Goal: Check status: Check status

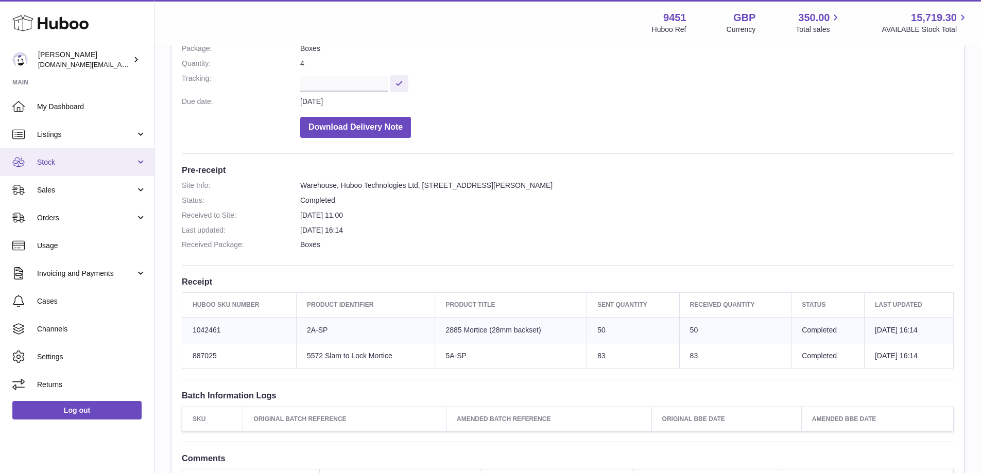
click at [120, 163] on span "Stock" at bounding box center [86, 163] width 98 height 10
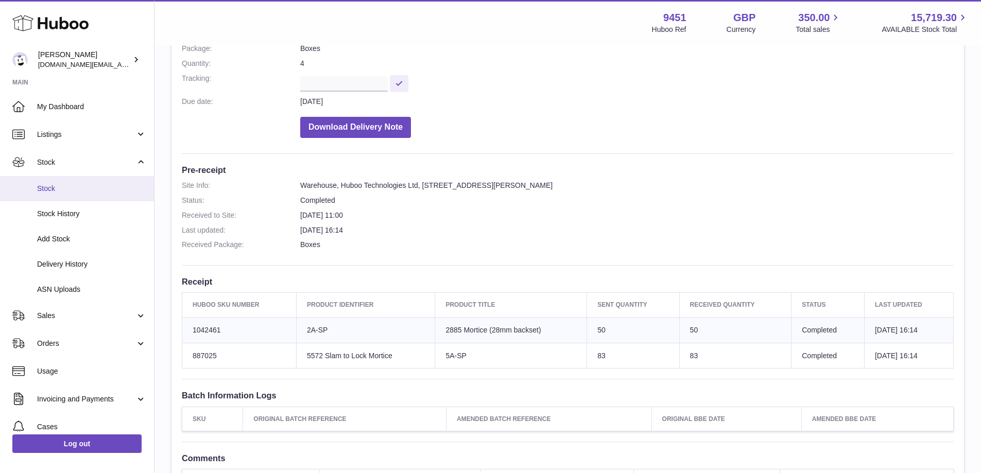
click at [77, 188] on span "Stock" at bounding box center [91, 189] width 109 height 10
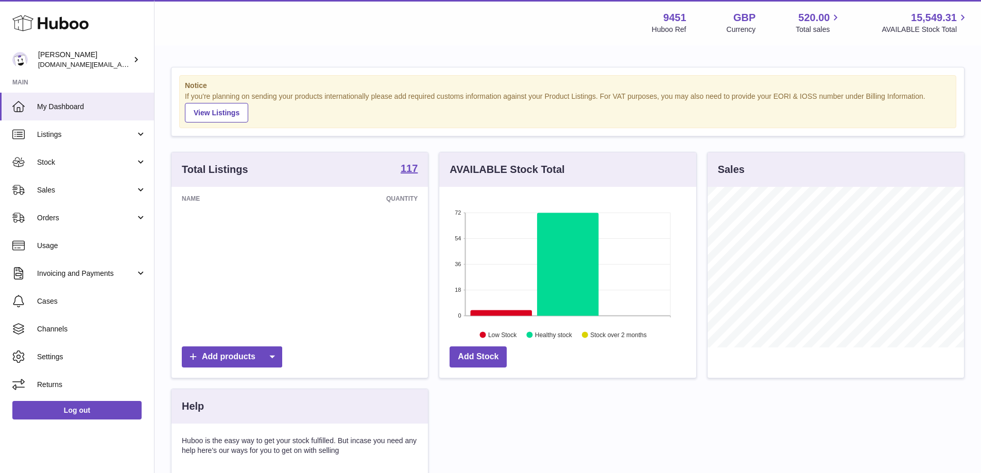
scroll to position [161, 257]
click at [127, 167] on link "Stock" at bounding box center [77, 162] width 154 height 28
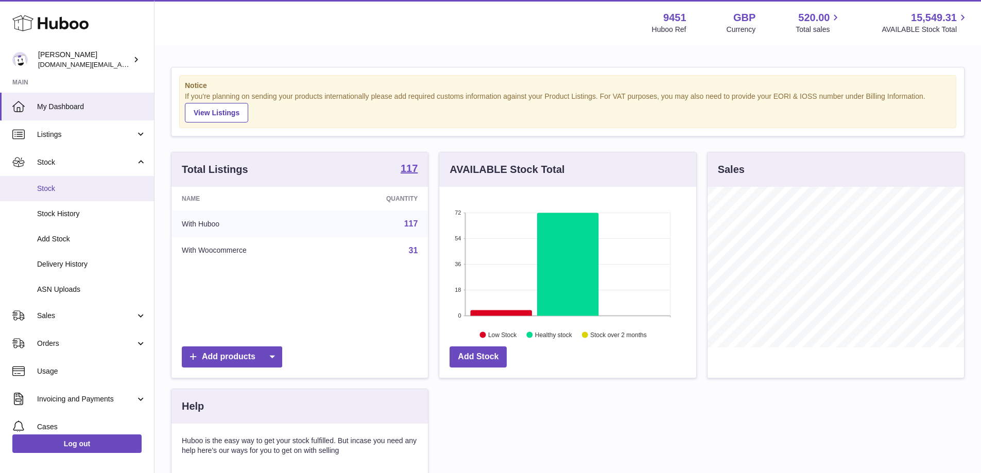
click at [82, 193] on span "Stock" at bounding box center [91, 189] width 109 height 10
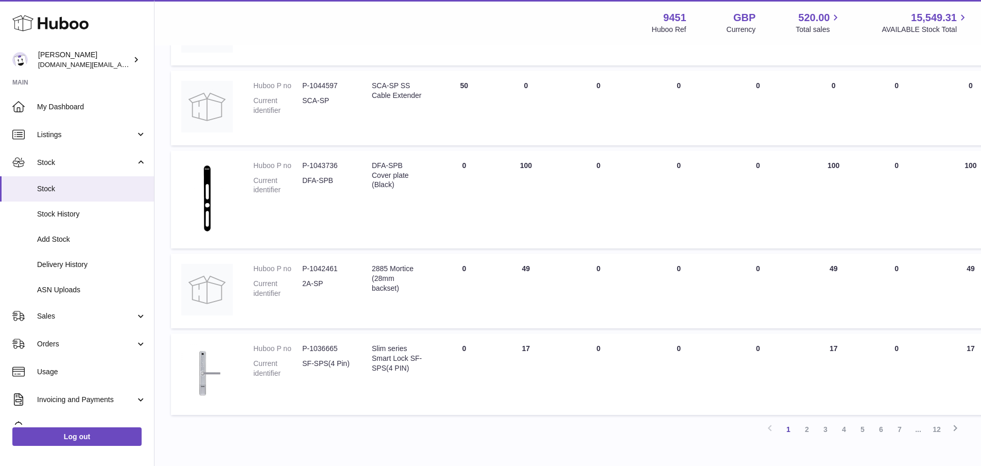
scroll to position [607, 0]
click at [808, 434] on link "2" at bounding box center [807, 428] width 19 height 19
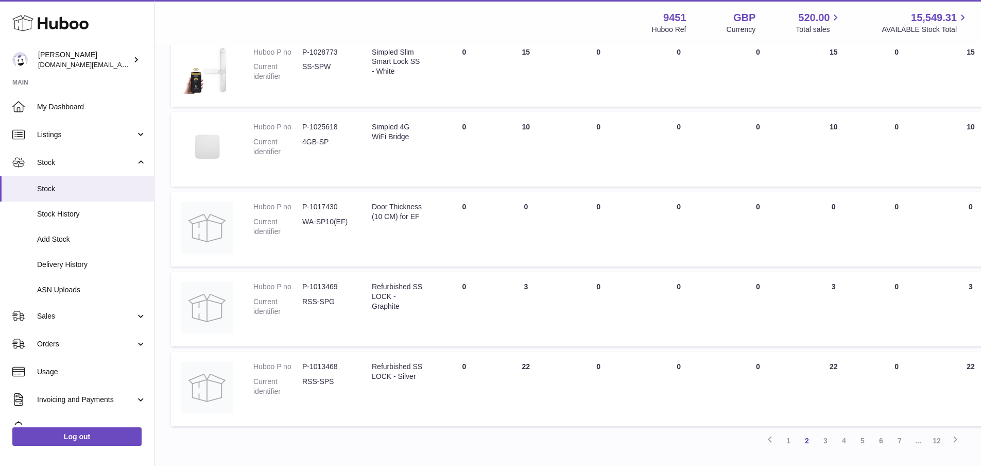
scroll to position [570, 0]
click at [826, 437] on link "3" at bounding box center [825, 437] width 19 height 19
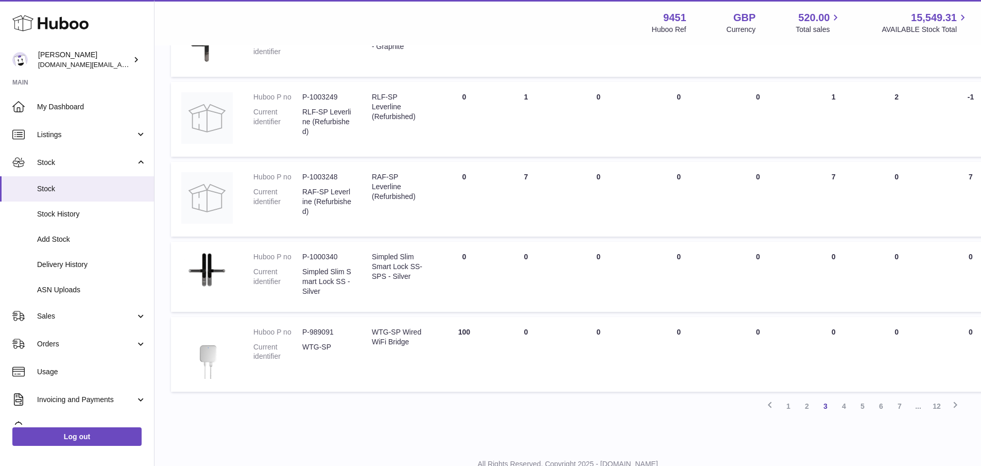
scroll to position [586, 0]
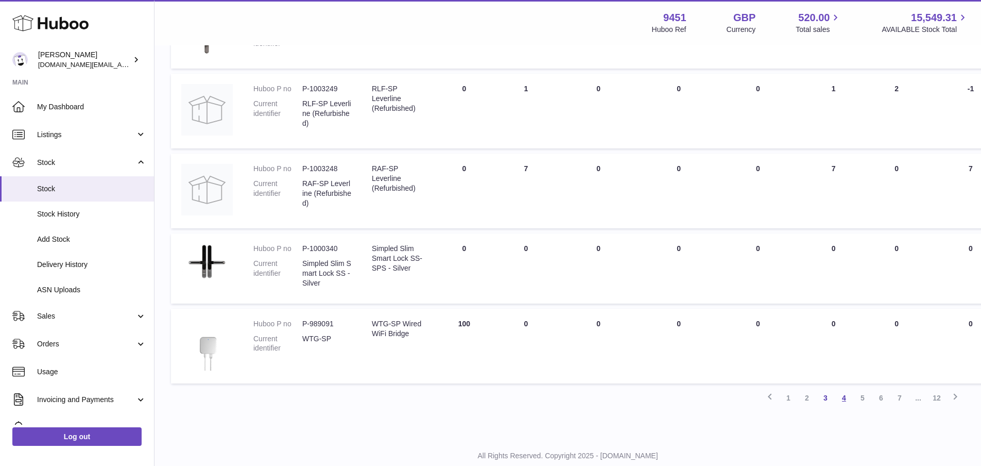
click at [841, 400] on link "4" at bounding box center [844, 397] width 19 height 19
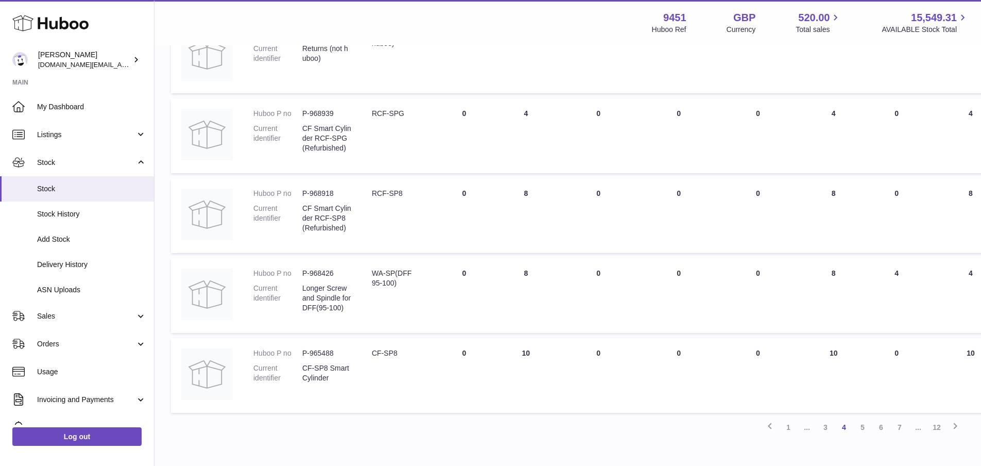
scroll to position [588, 0]
click at [863, 421] on link "5" at bounding box center [862, 424] width 19 height 19
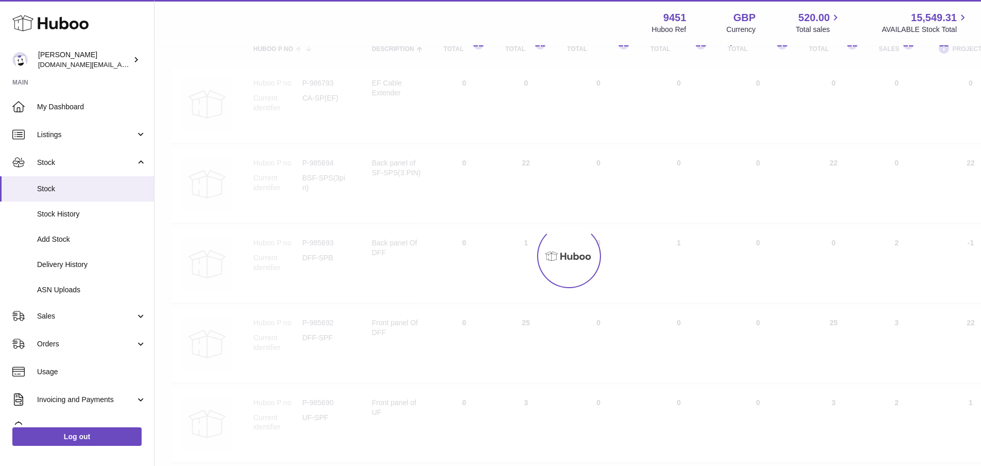
scroll to position [46, 0]
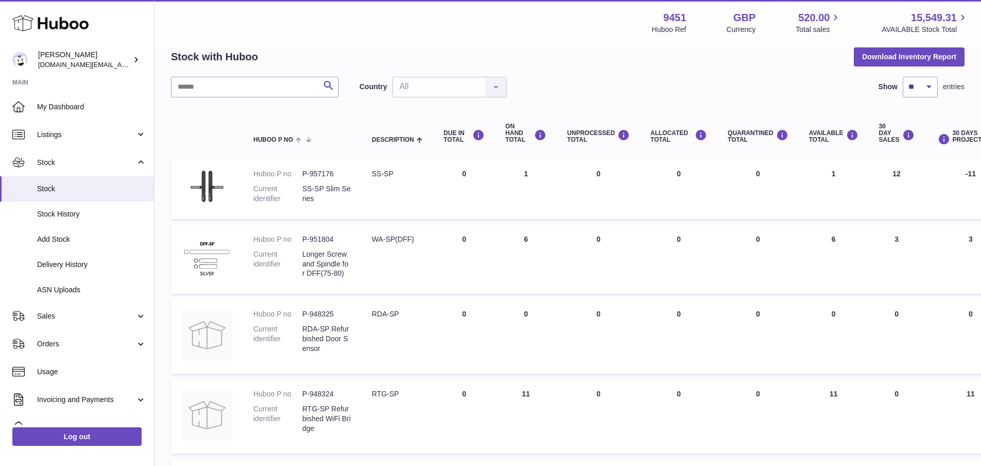
drag, startPoint x: 981, startPoint y: 185, endPoint x: 988, endPoint y: 221, distance: 36.9
click at [981, 221] on html ".st0{fill:#141414;}" at bounding box center [490, 187] width 981 height 466
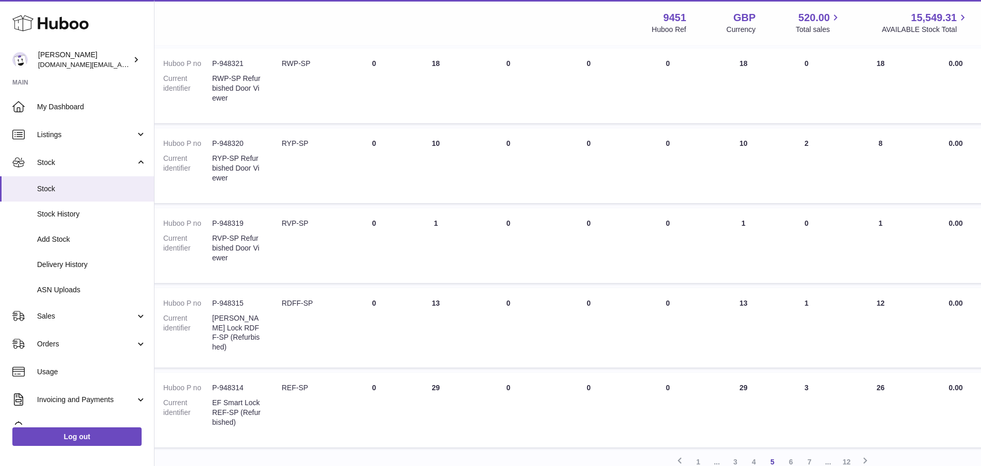
scroll to position [548, 90]
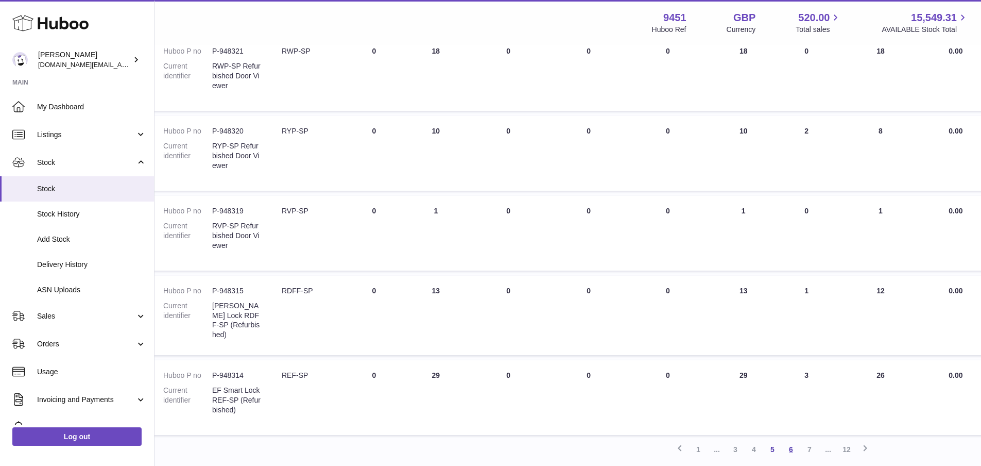
click at [793, 449] on link "6" at bounding box center [791, 449] width 19 height 19
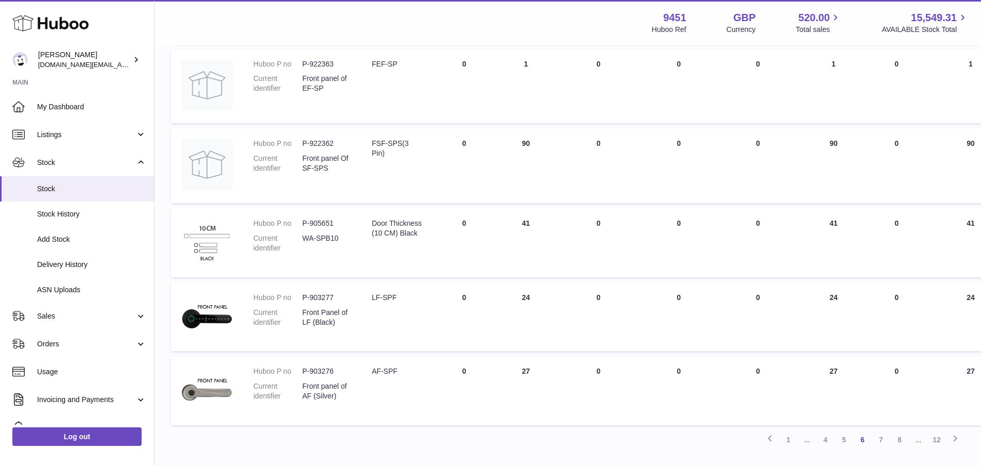
scroll to position [544, 0]
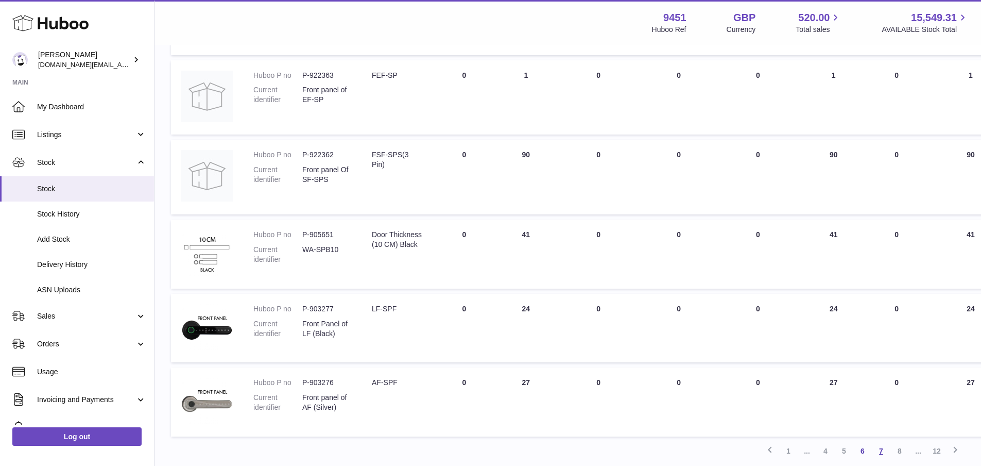
click at [879, 455] on link "7" at bounding box center [881, 450] width 19 height 19
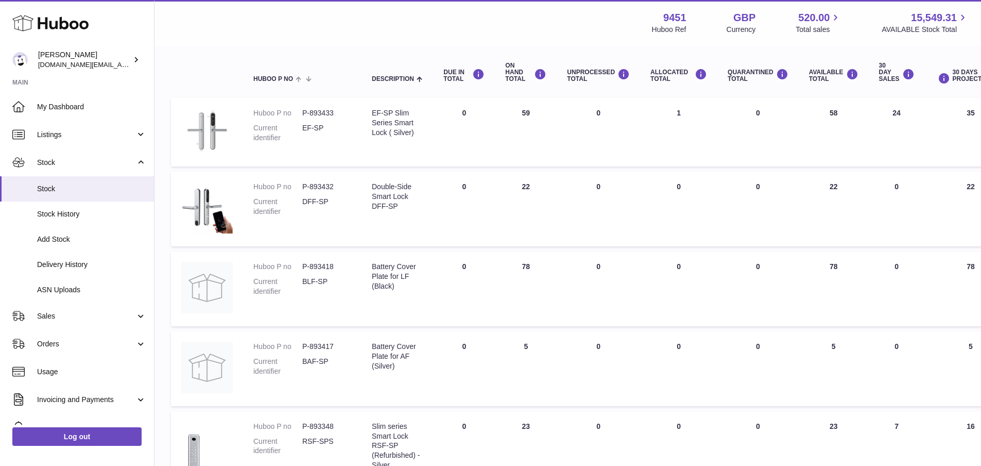
scroll to position [121, 0]
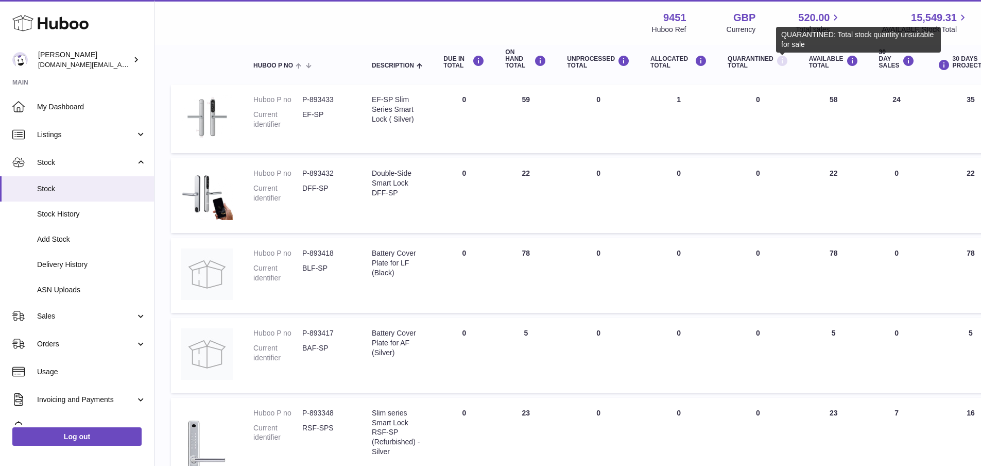
drag, startPoint x: 988, startPoint y: 192, endPoint x: 788, endPoint y: 67, distance: 236.2
click at [788, 67] on icon at bounding box center [782, 61] width 12 height 13
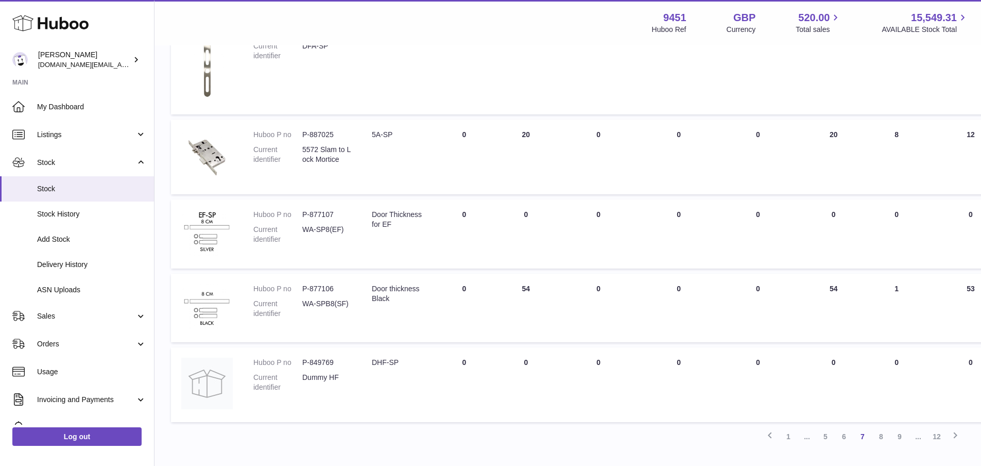
scroll to position [642, 0]
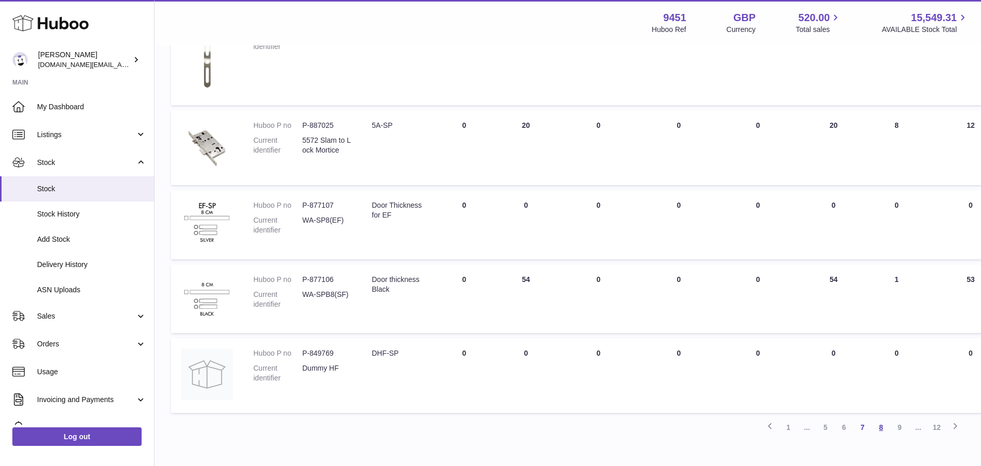
click at [882, 428] on link "8" at bounding box center [881, 427] width 19 height 19
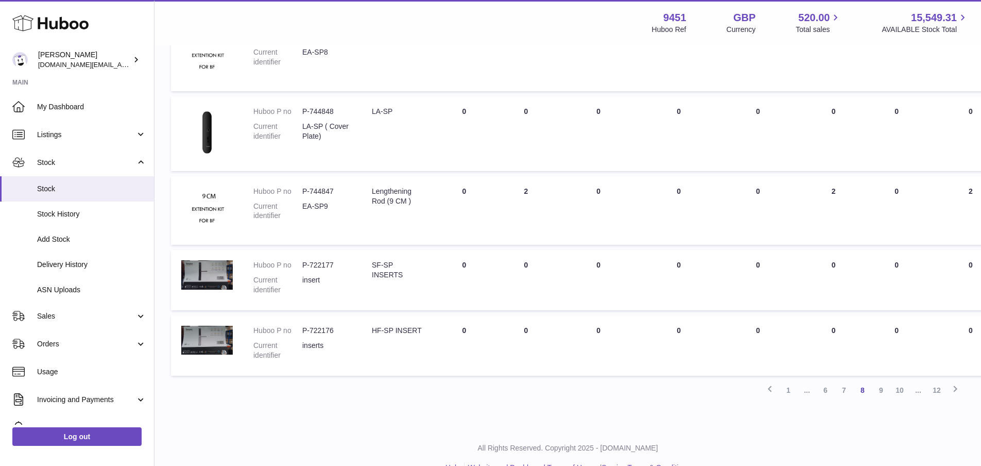
scroll to position [598, 0]
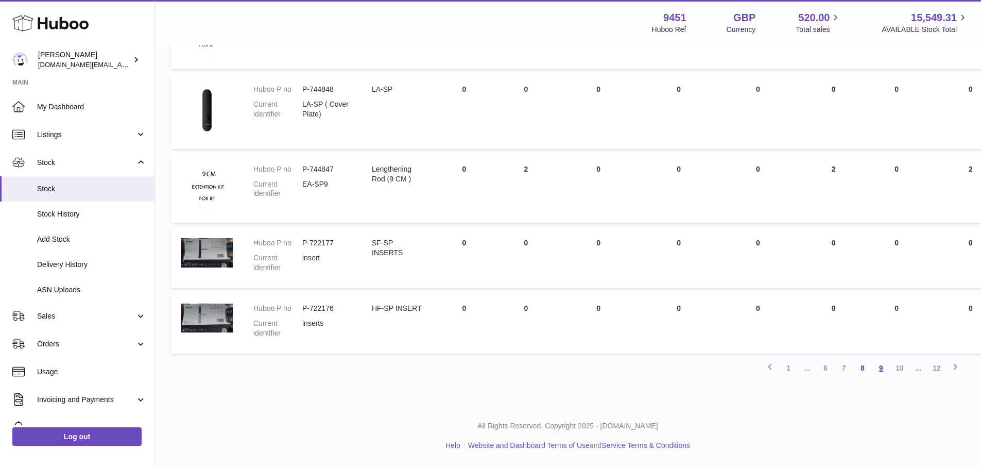
click at [880, 373] on link "9" at bounding box center [881, 367] width 19 height 19
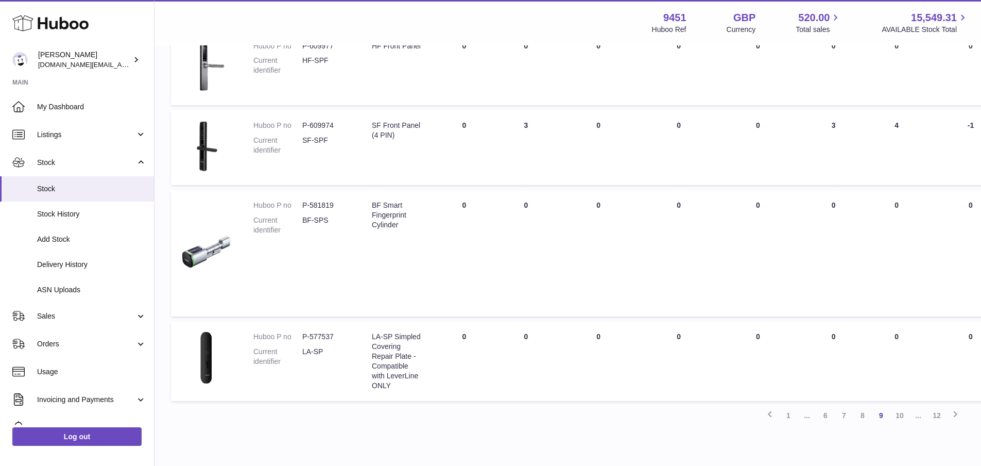
scroll to position [615, 0]
click at [906, 417] on link "10" at bounding box center [899, 413] width 19 height 19
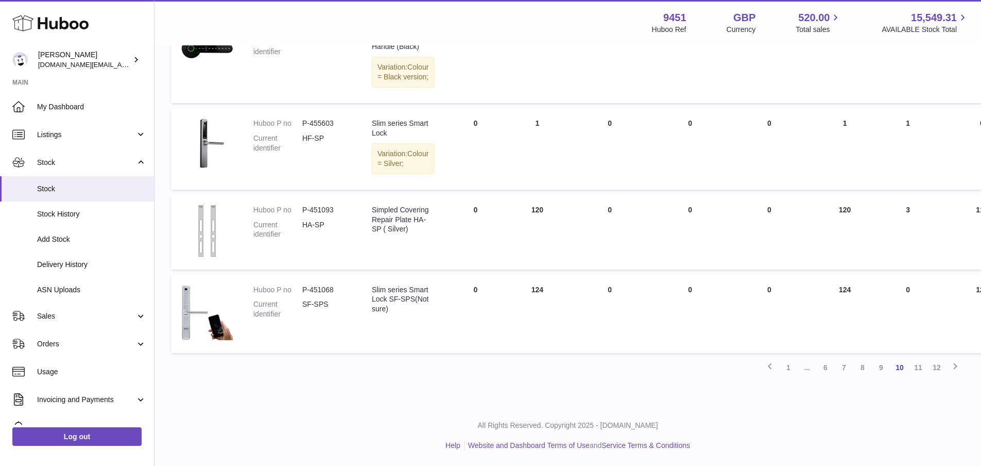
scroll to position [758, 0]
drag, startPoint x: 916, startPoint y: 402, endPoint x: 876, endPoint y: 390, distance: 41.4
click at [915, 376] on link "11" at bounding box center [918, 367] width 19 height 19
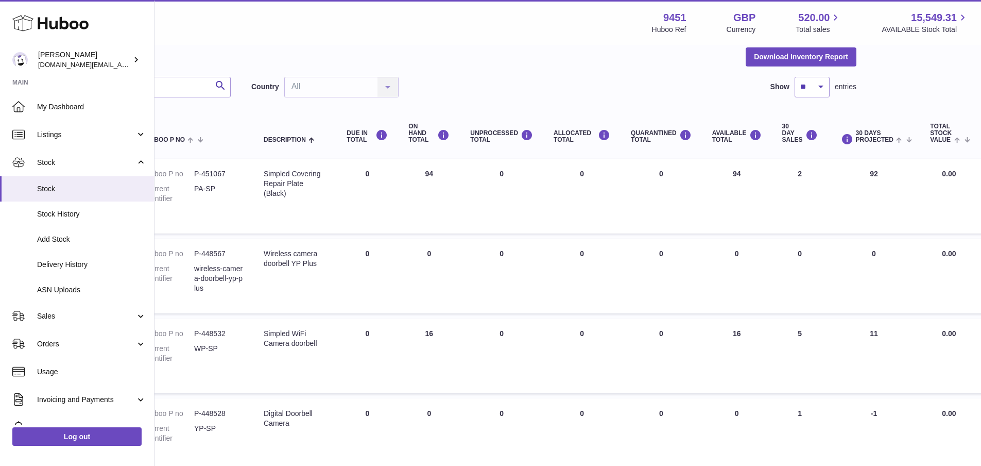
scroll to position [46, 139]
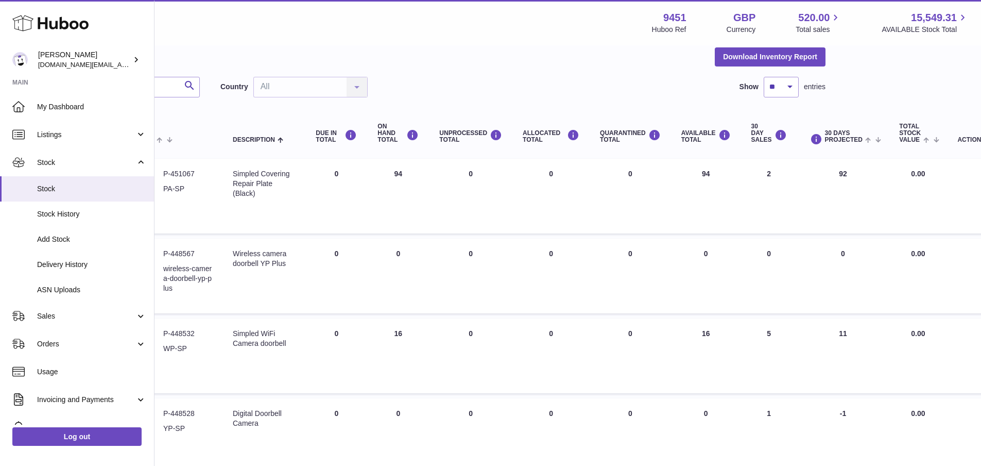
drag, startPoint x: 981, startPoint y: 203, endPoint x: 988, endPoint y: 245, distance: 42.4
click at [842, 245] on html ".st0{fill:#141414;}" at bounding box center [351, 187] width 981 height 466
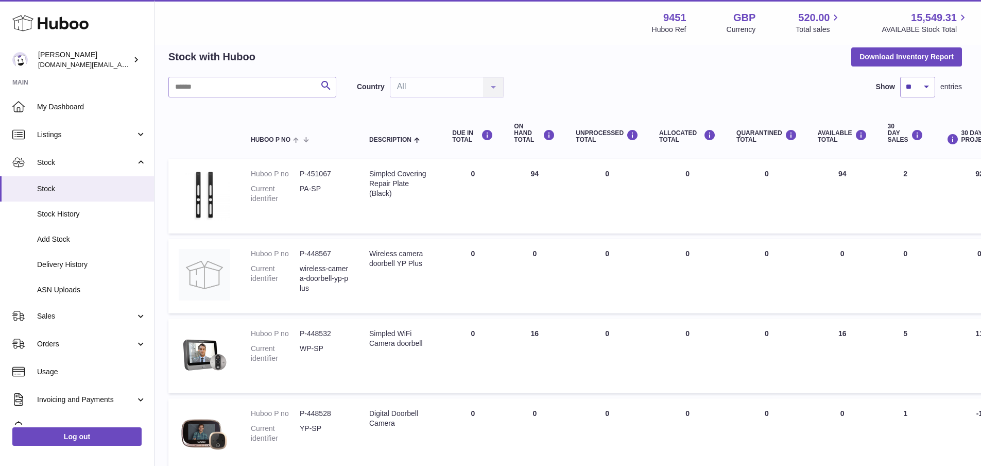
scroll to position [46, 0]
click at [729, 456] on td "QUARANTINED Total 0" at bounding box center [769, 435] width 81 height 75
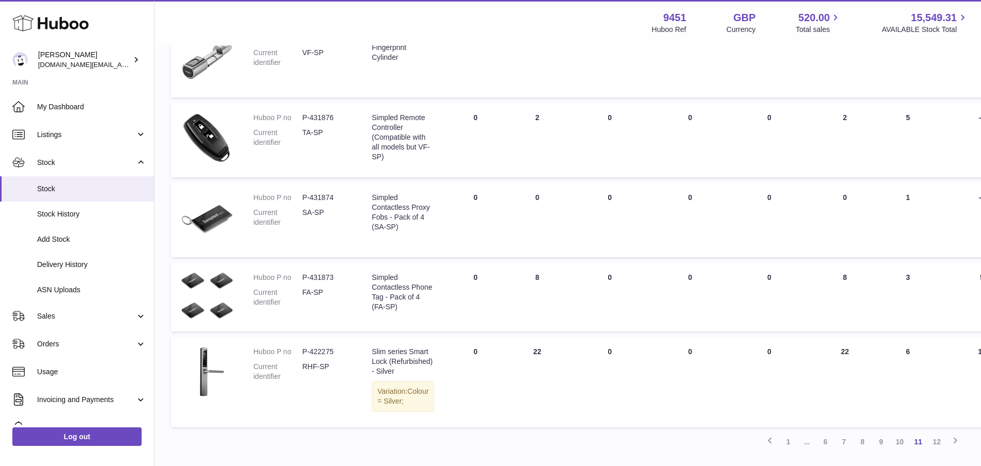
scroll to position [589, 0]
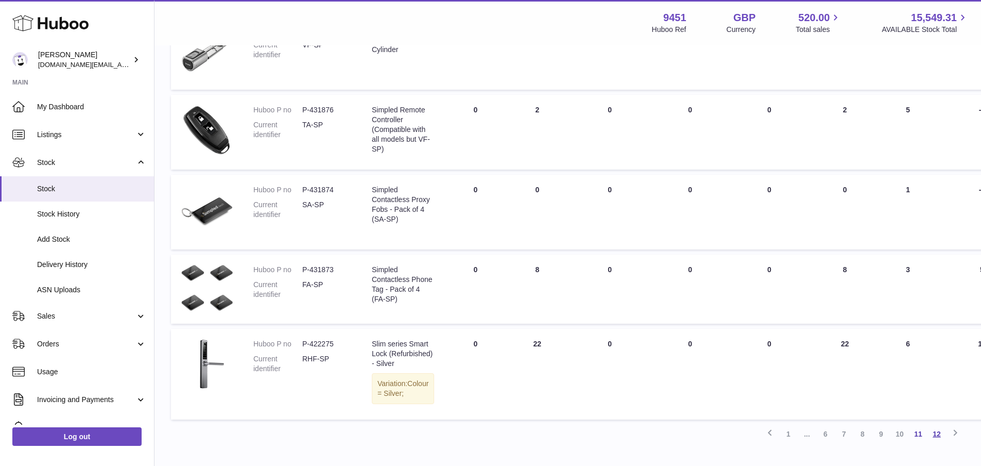
click at [938, 443] on link "12" at bounding box center [937, 433] width 19 height 19
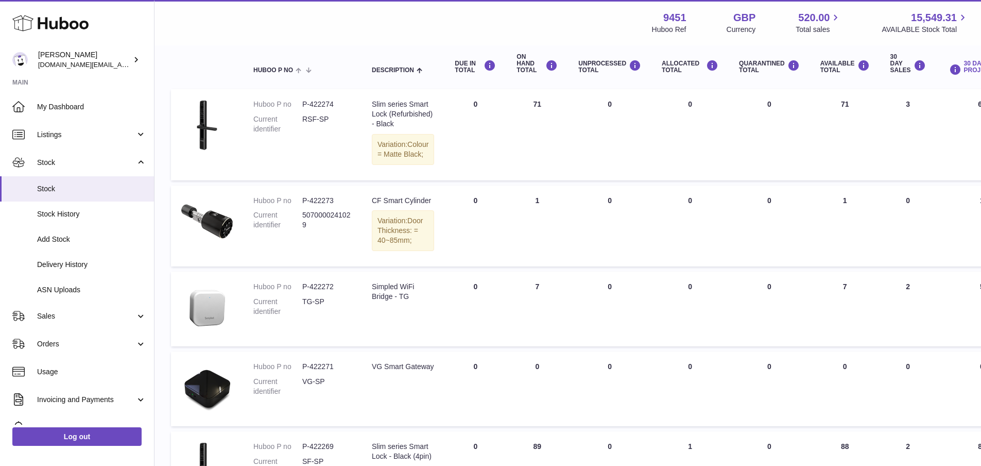
scroll to position [110, 0]
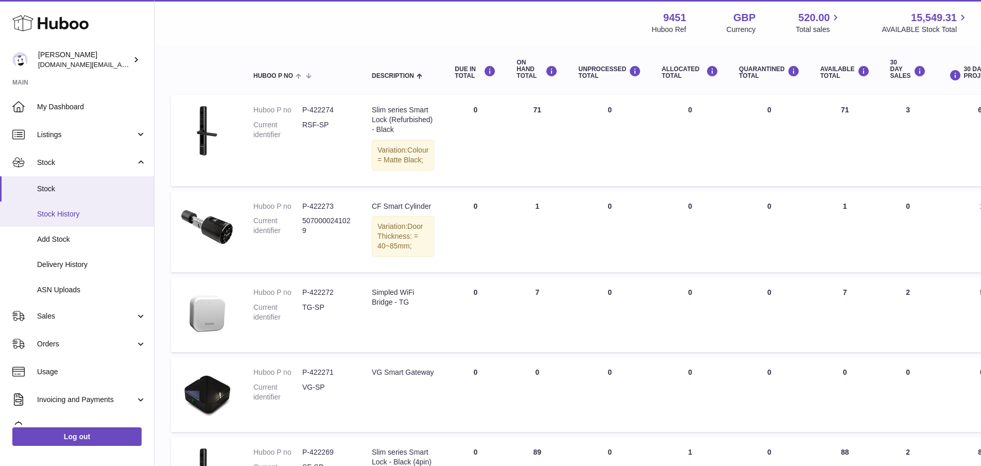
click at [80, 210] on span "Stock History" at bounding box center [91, 214] width 109 height 10
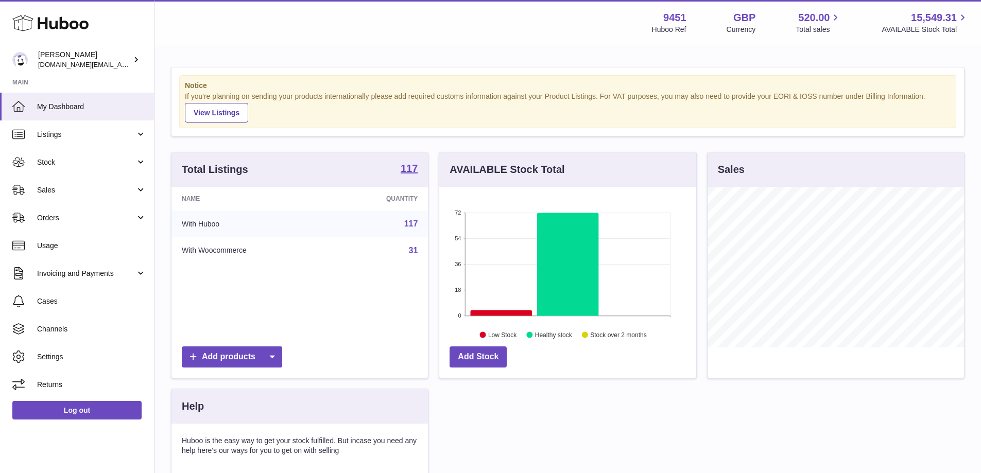
scroll to position [161, 257]
click at [76, 171] on link "Stock" at bounding box center [77, 162] width 154 height 28
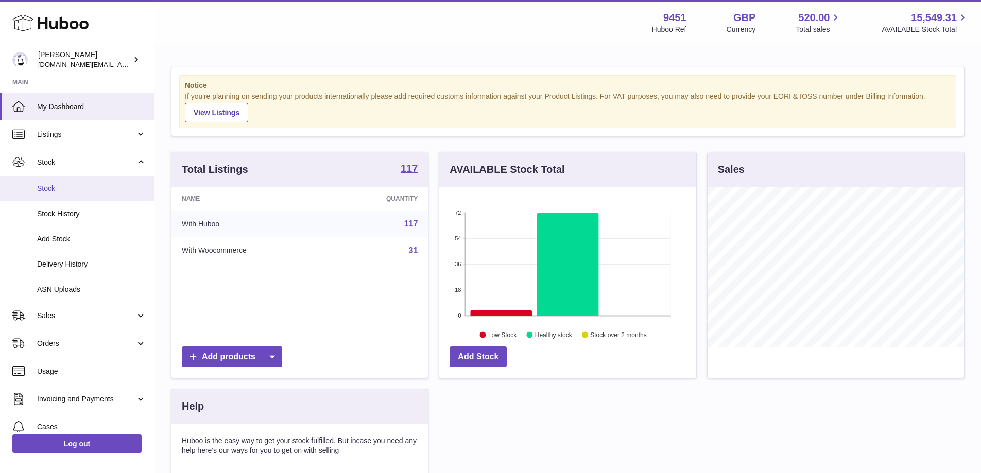
click at [66, 188] on span "Stock" at bounding box center [91, 189] width 109 height 10
click at [75, 219] on link "Stock History" at bounding box center [77, 213] width 154 height 25
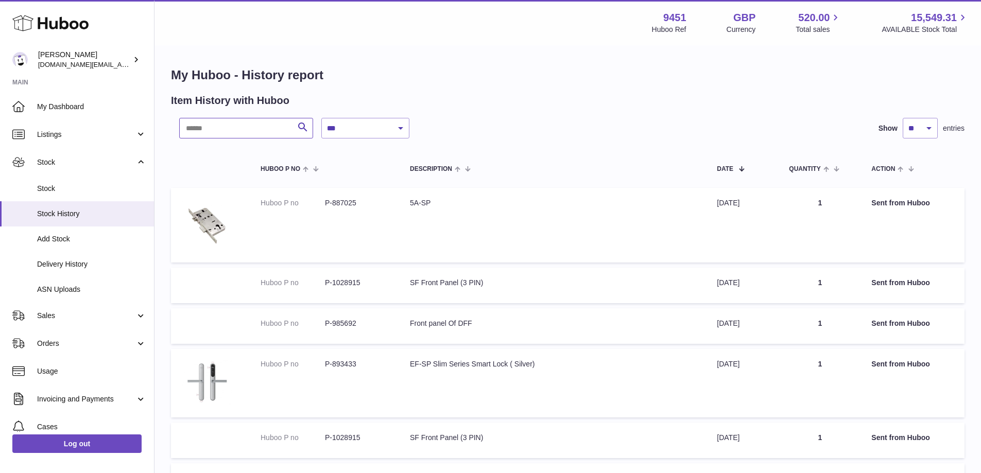
click at [221, 136] on input "text" at bounding box center [246, 128] width 134 height 21
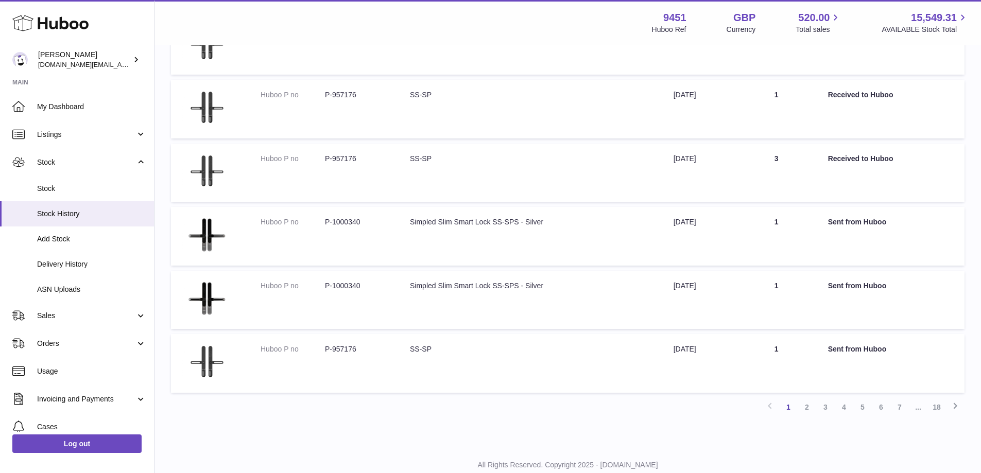
scroll to position [458, 0]
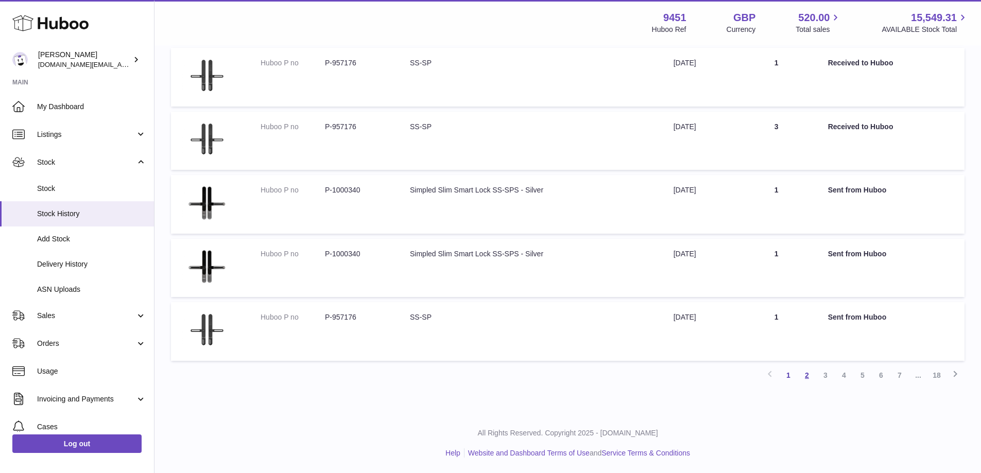
type input "*****"
click at [806, 381] on link "2" at bounding box center [807, 375] width 19 height 19
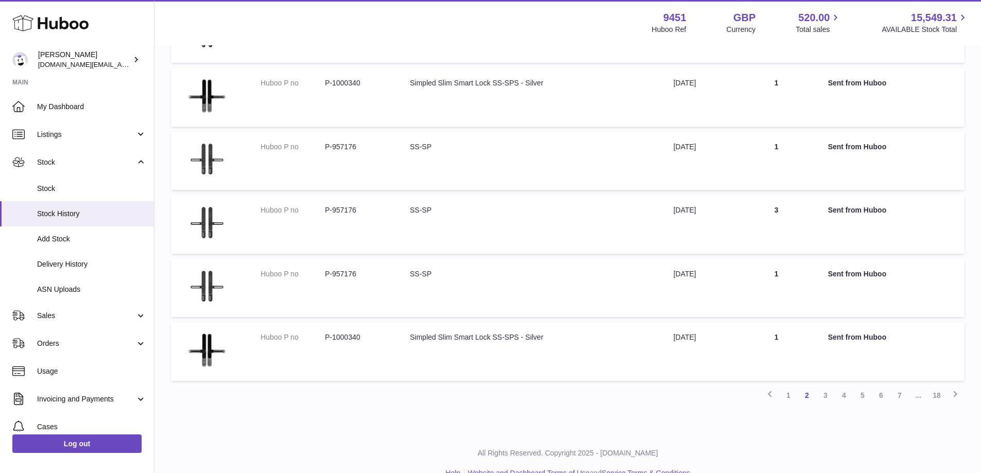
scroll to position [458, 0]
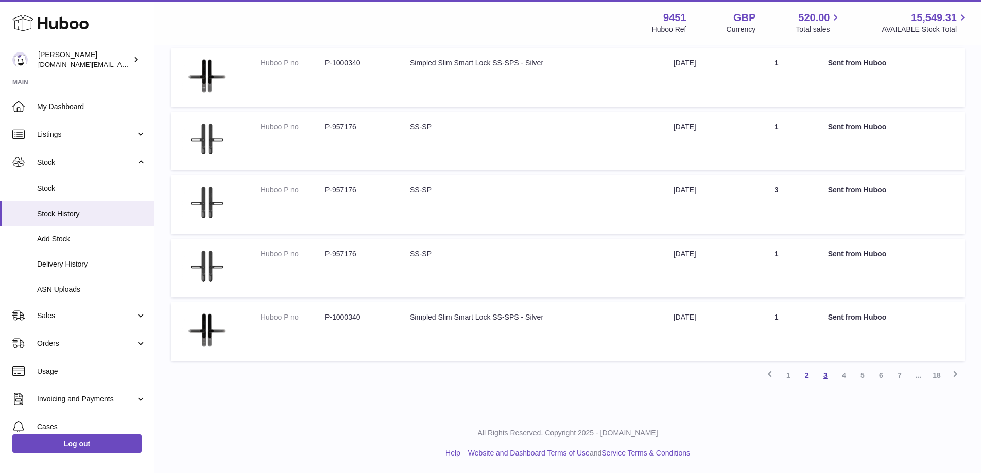
click at [829, 374] on link "3" at bounding box center [825, 375] width 19 height 19
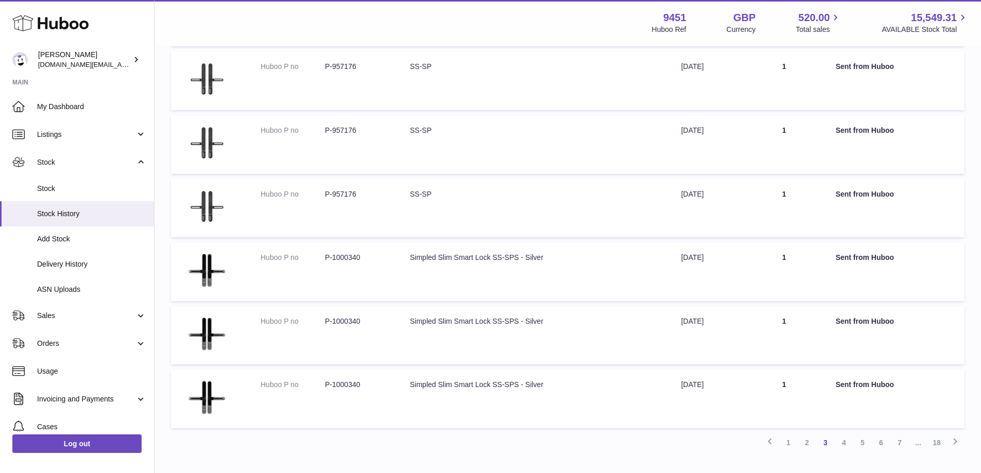
scroll to position [458, 0]
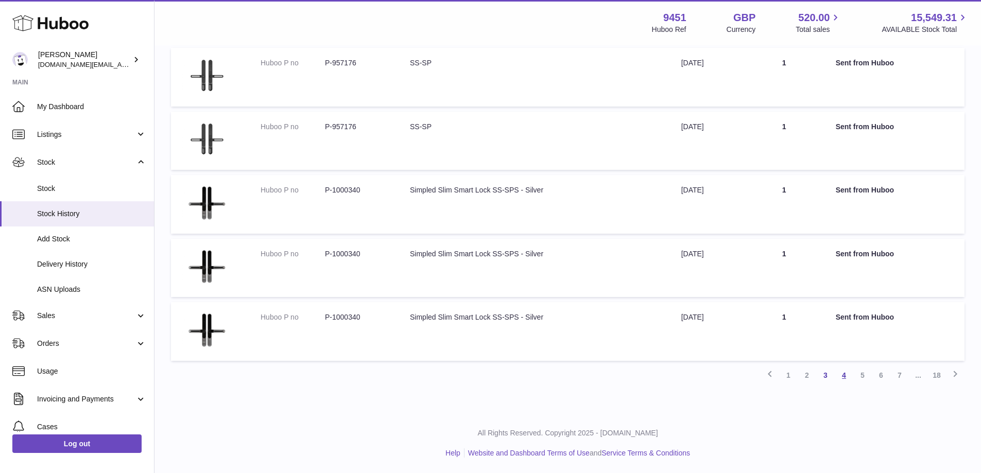
click at [845, 374] on link "4" at bounding box center [844, 375] width 19 height 19
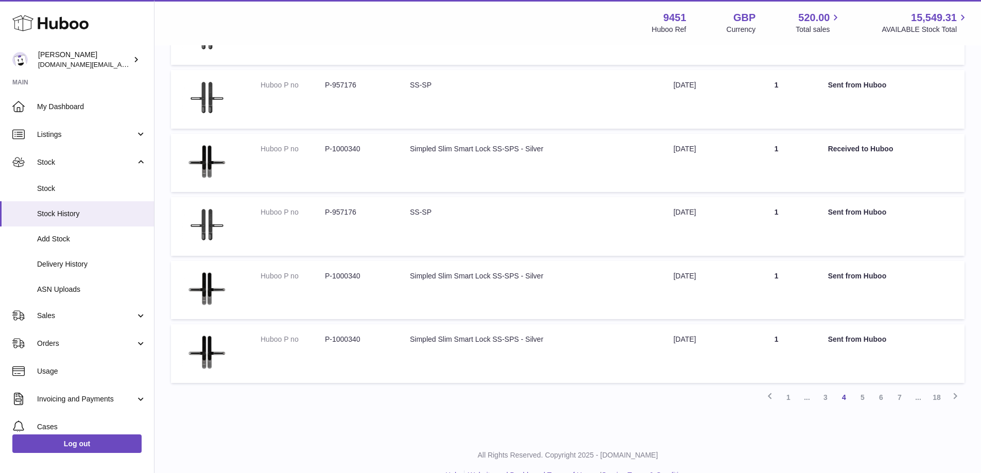
scroll to position [458, 0]
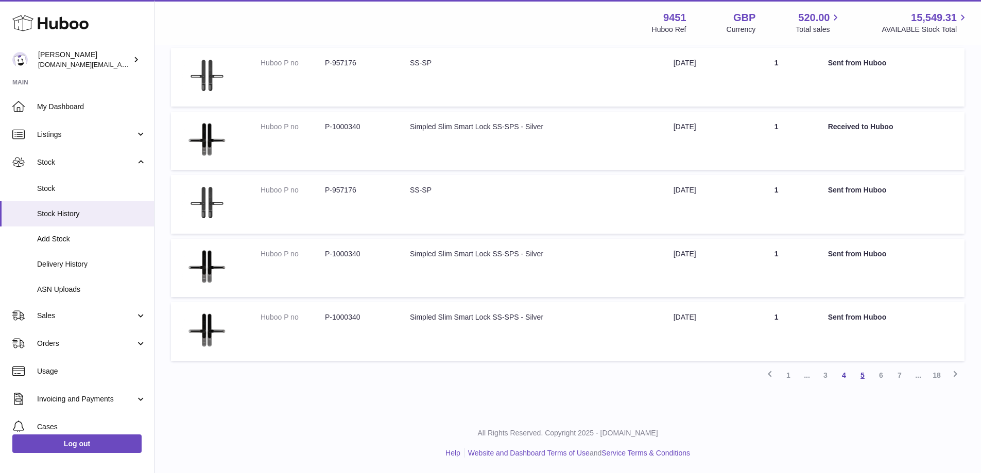
click at [861, 380] on link "5" at bounding box center [862, 375] width 19 height 19
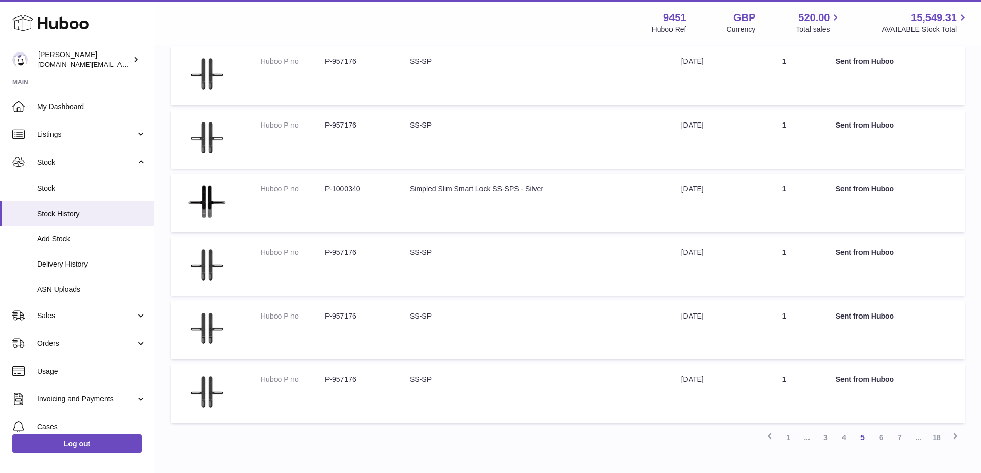
scroll to position [458, 0]
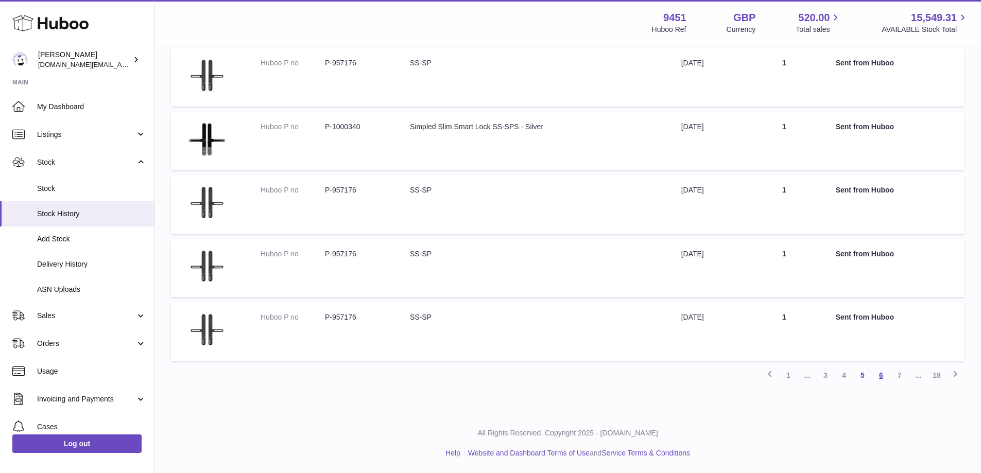
click at [882, 375] on link "6" at bounding box center [881, 375] width 19 height 19
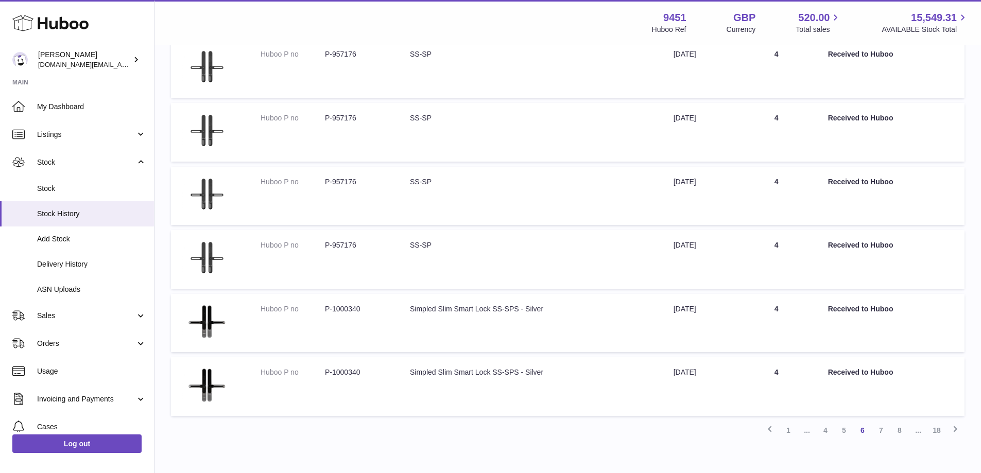
scroll to position [458, 0]
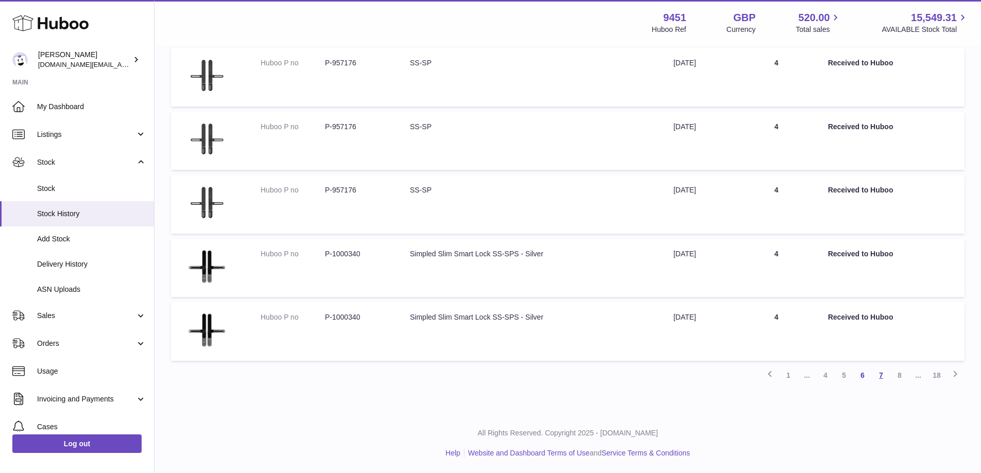
click at [873, 379] on link "7" at bounding box center [881, 375] width 19 height 19
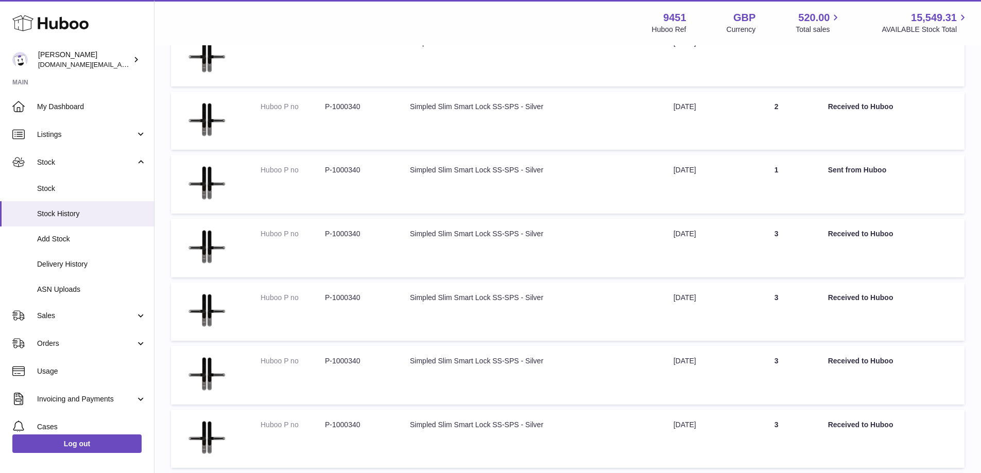
scroll to position [458, 0]
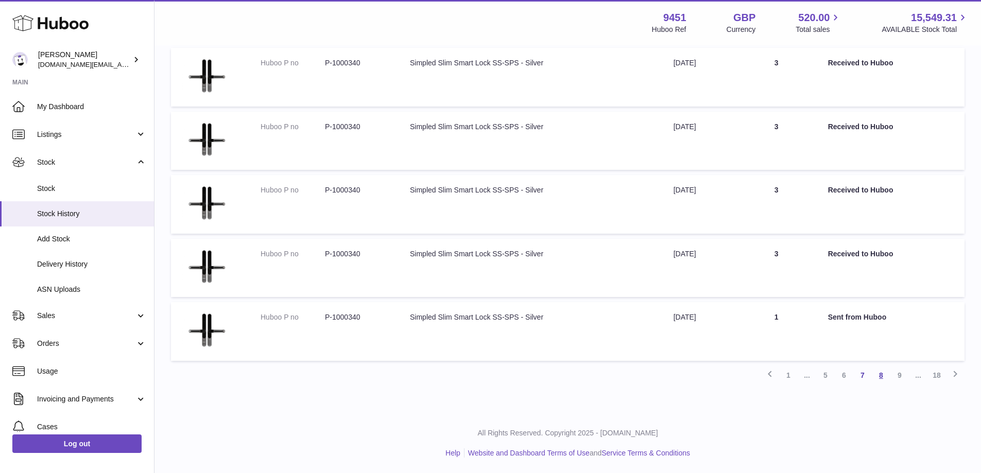
click at [880, 377] on link "8" at bounding box center [881, 375] width 19 height 19
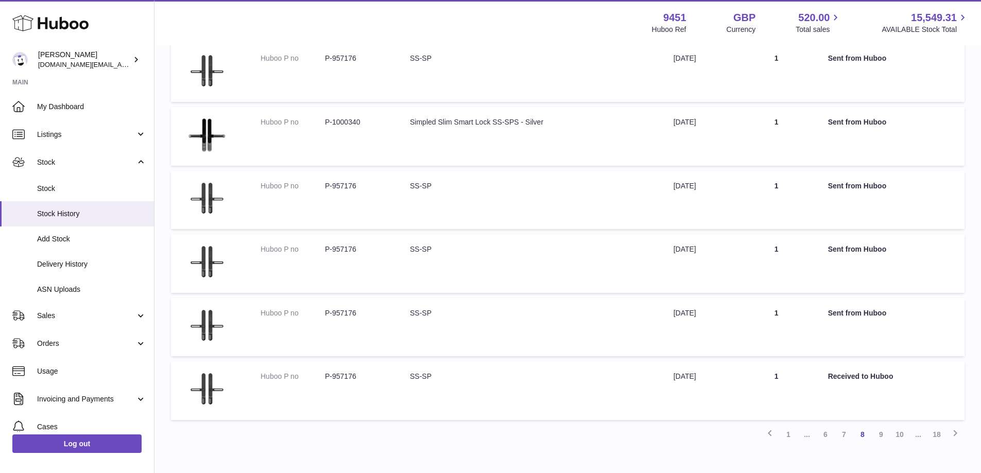
scroll to position [458, 0]
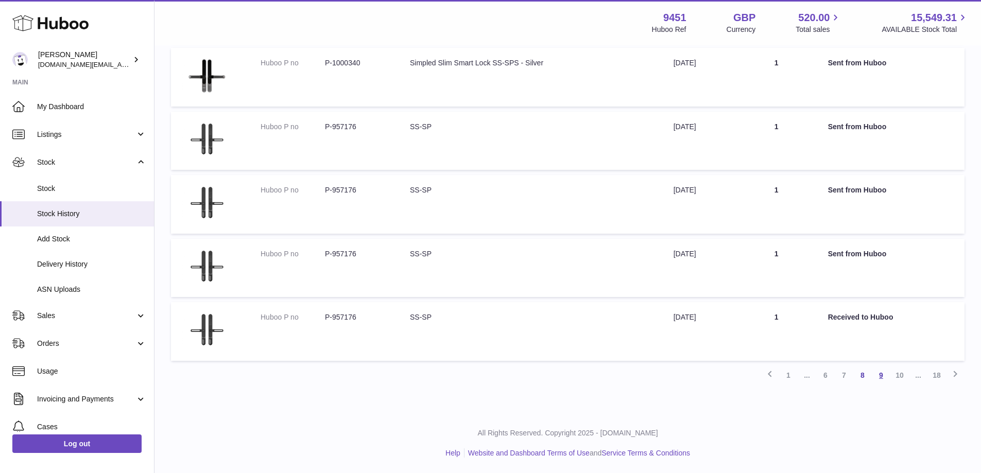
click at [885, 376] on link "9" at bounding box center [881, 375] width 19 height 19
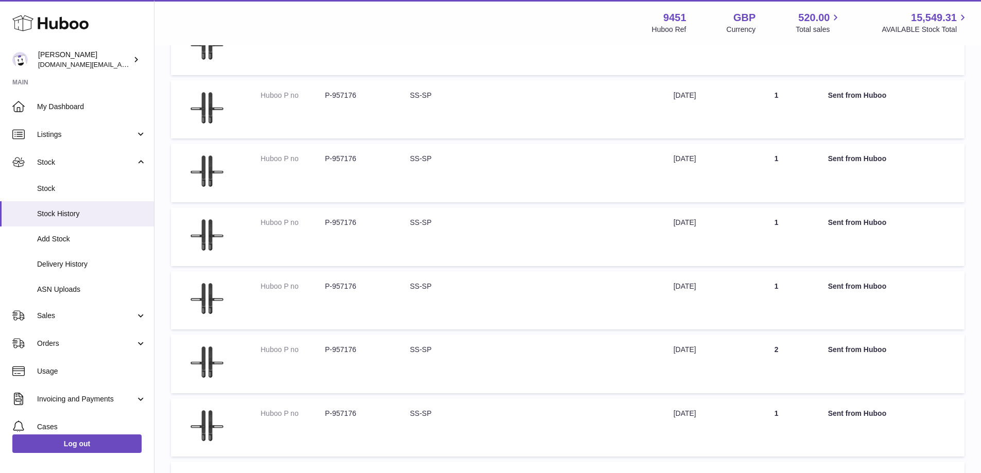
scroll to position [458, 0]
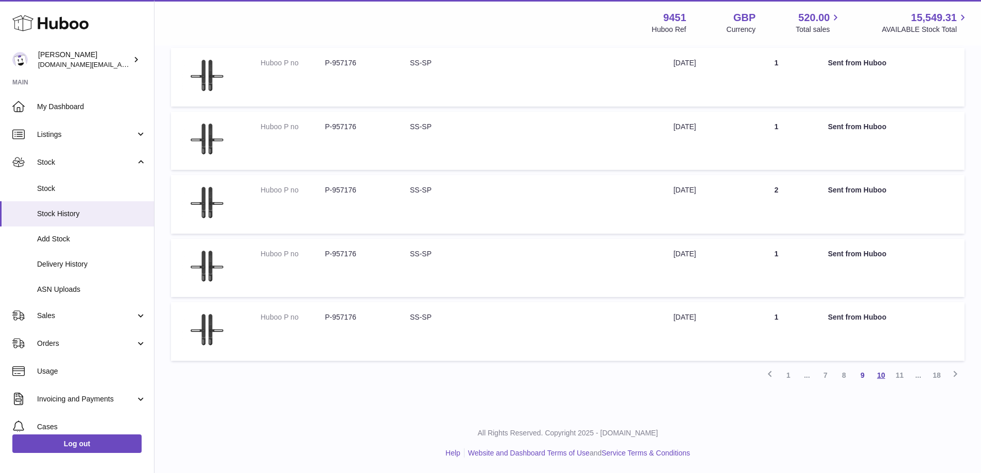
click at [885, 375] on link "10" at bounding box center [881, 375] width 19 height 19
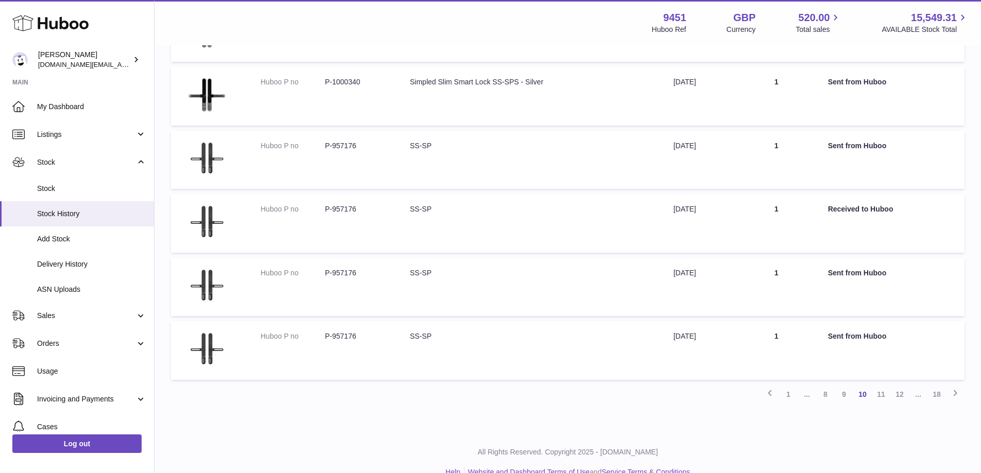
scroll to position [458, 0]
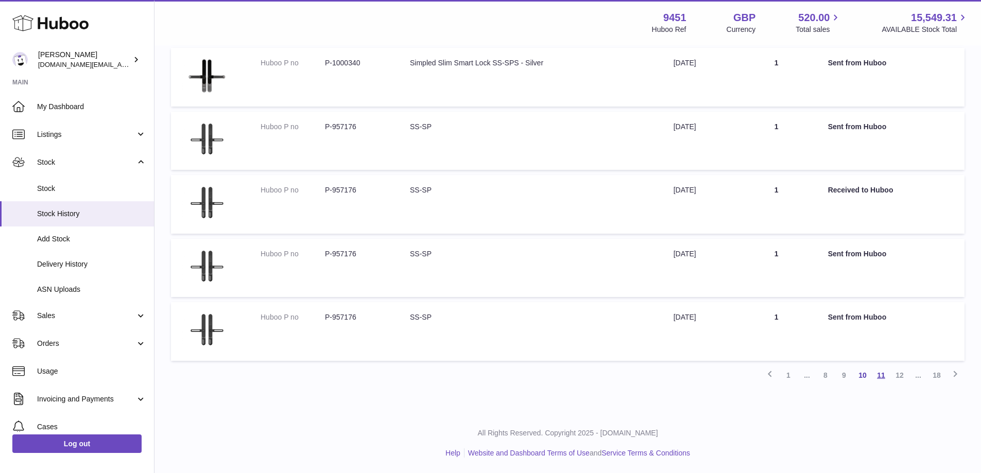
click at [879, 380] on link "11" at bounding box center [881, 375] width 19 height 19
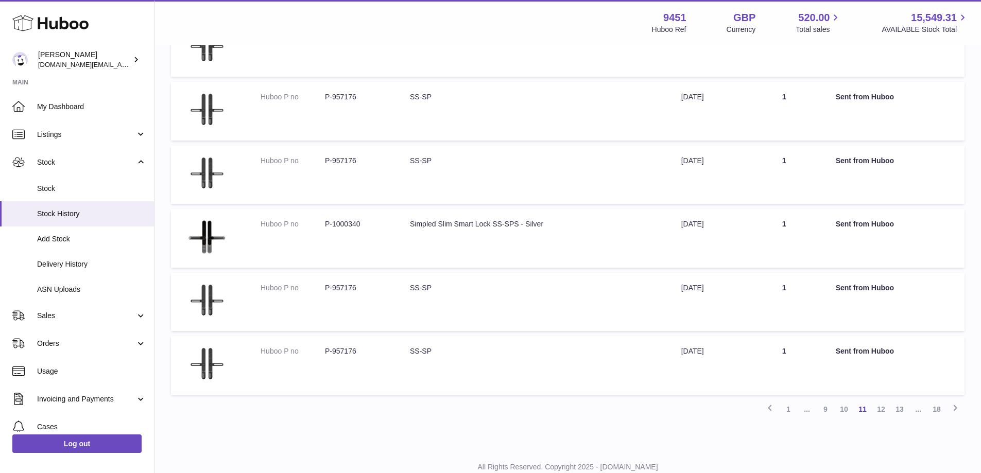
scroll to position [450, 0]
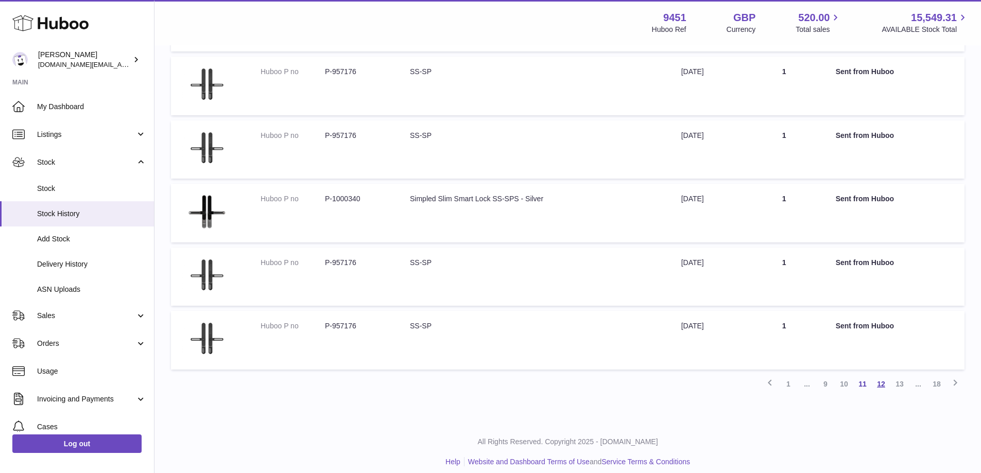
click at [884, 385] on link "12" at bounding box center [881, 384] width 19 height 19
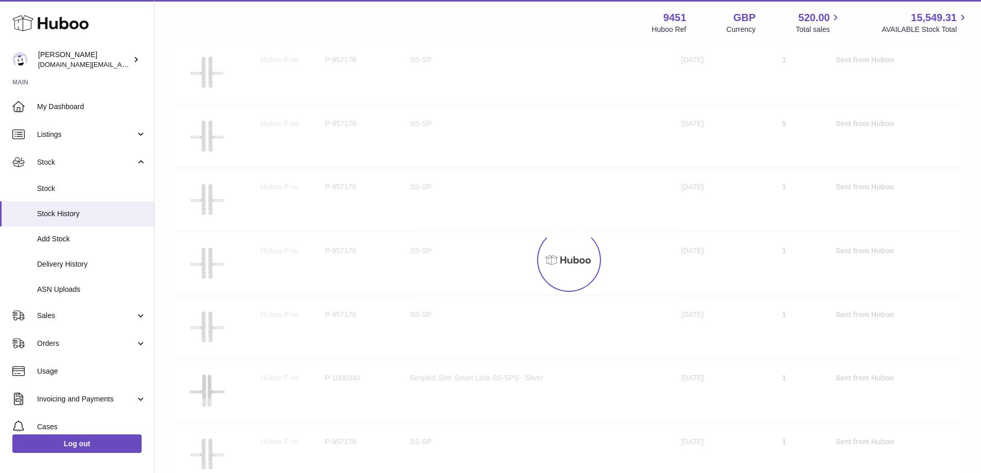
scroll to position [46, 0]
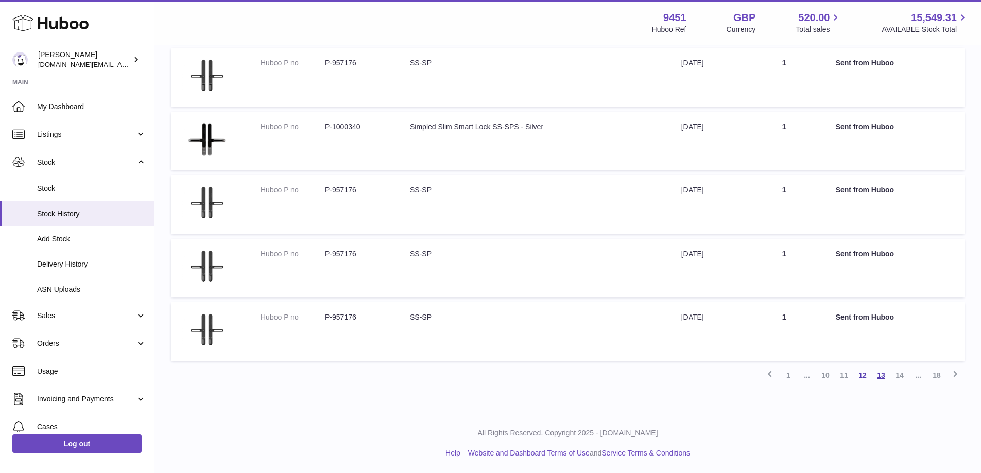
click at [877, 375] on link "13" at bounding box center [881, 375] width 19 height 19
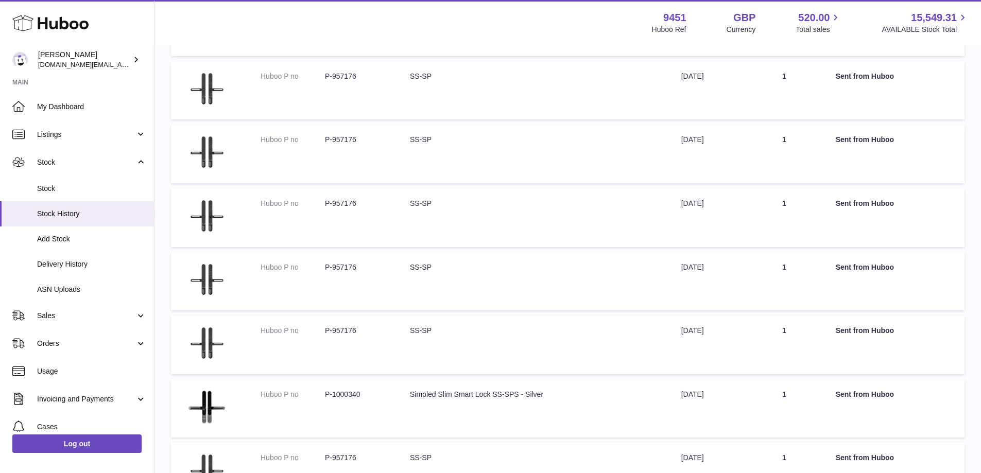
scroll to position [458, 0]
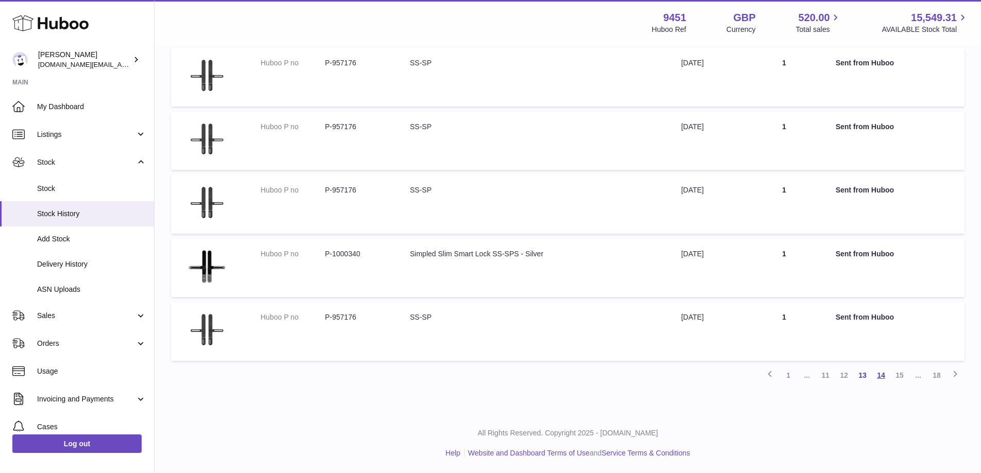
click at [884, 375] on link "14" at bounding box center [881, 375] width 19 height 19
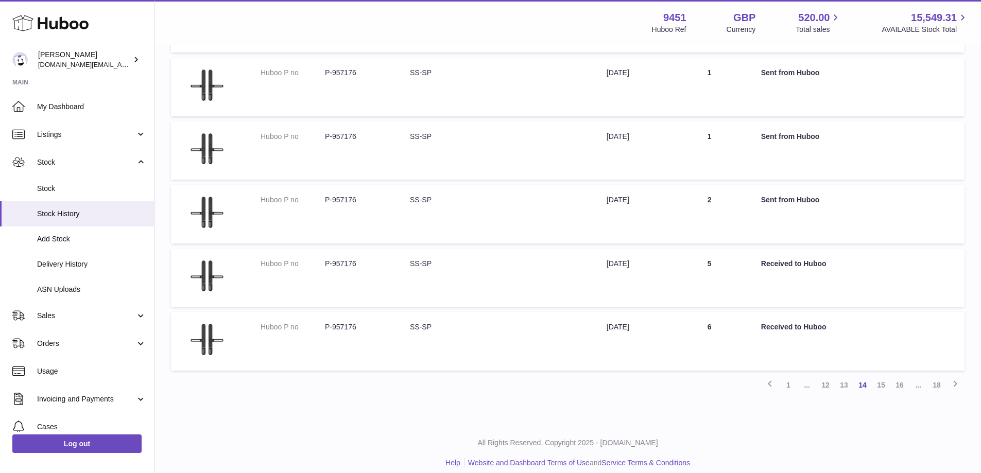
scroll to position [458, 0]
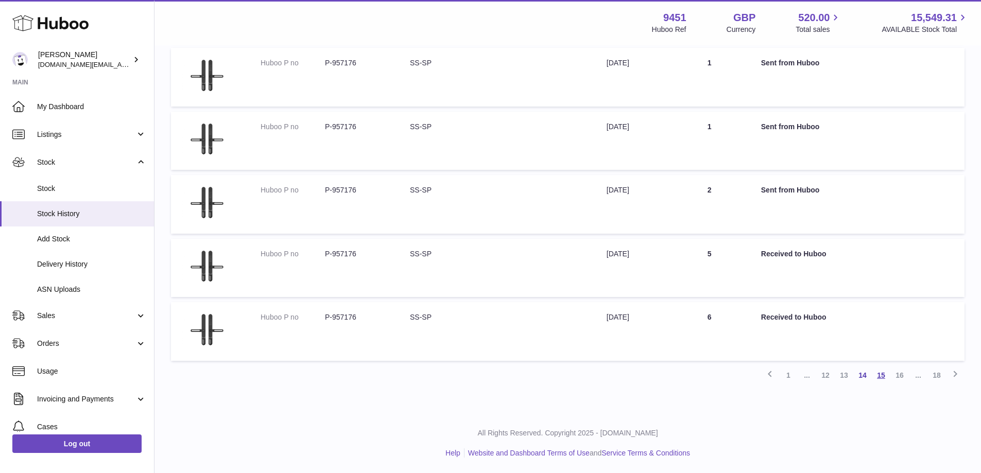
click at [879, 379] on link "15" at bounding box center [881, 375] width 19 height 19
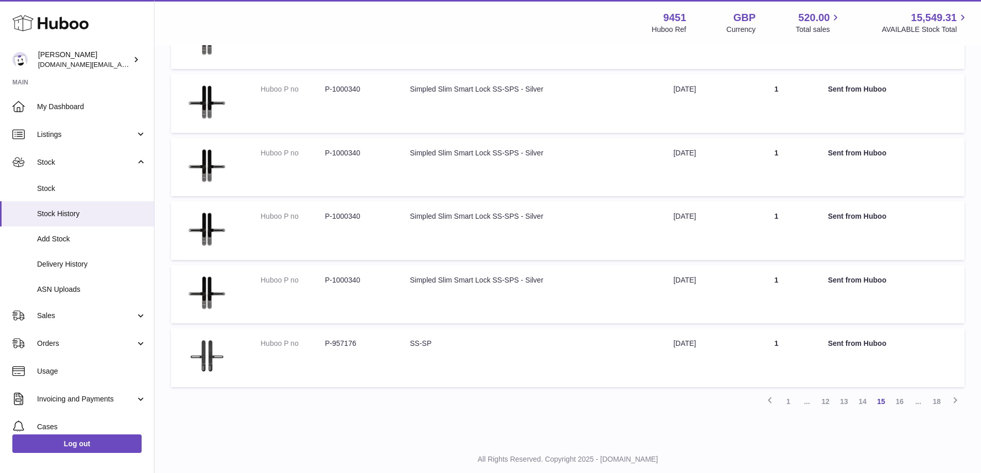
scroll to position [458, 0]
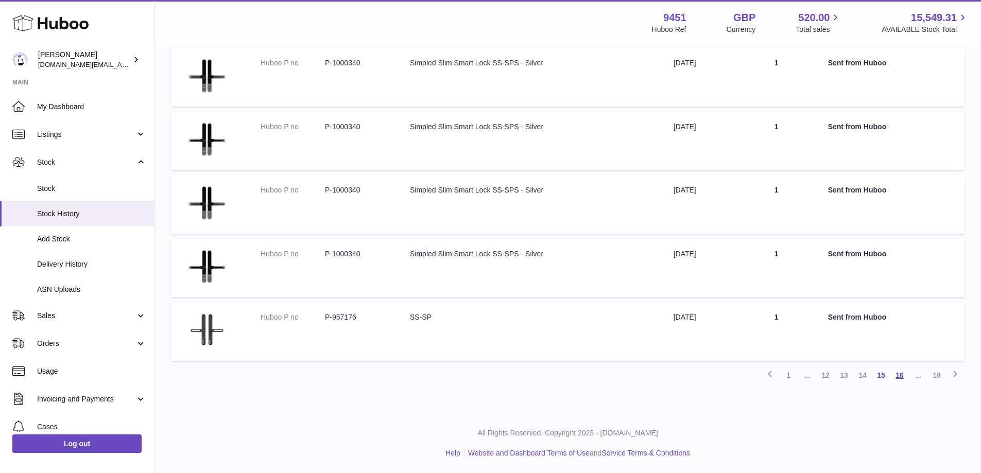
click at [907, 379] on link "16" at bounding box center [899, 375] width 19 height 19
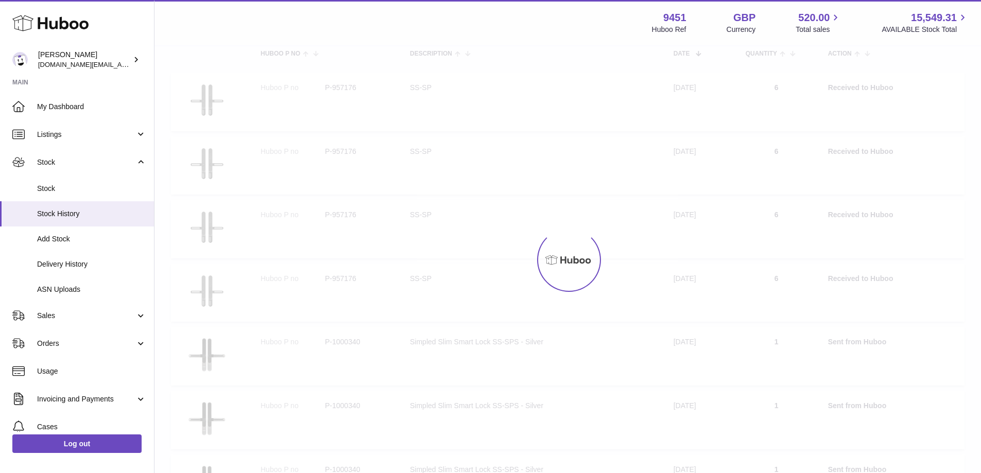
scroll to position [46, 0]
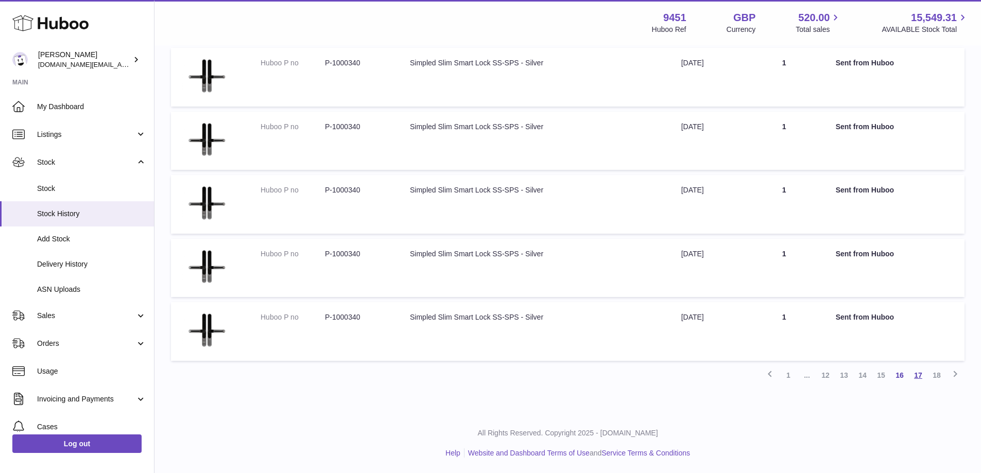
click at [920, 377] on link "17" at bounding box center [918, 375] width 19 height 19
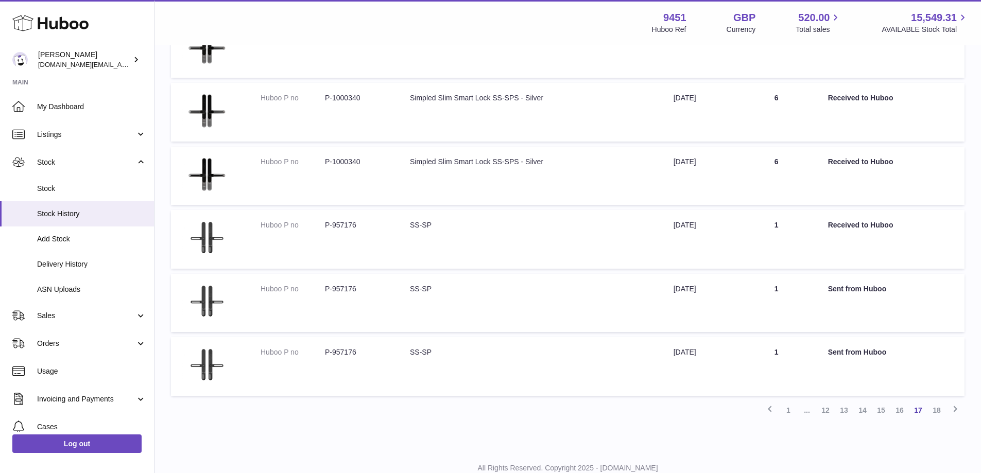
scroll to position [427, 0]
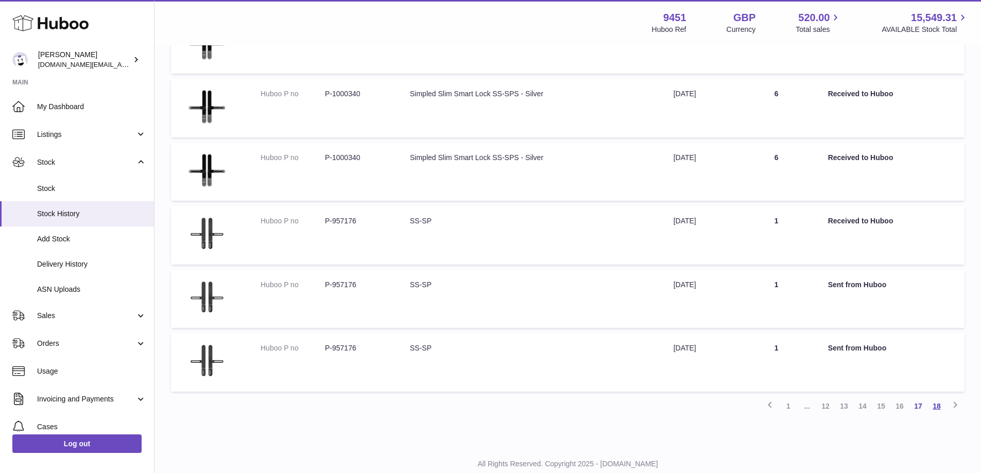
click at [935, 406] on link "18" at bounding box center [937, 406] width 19 height 19
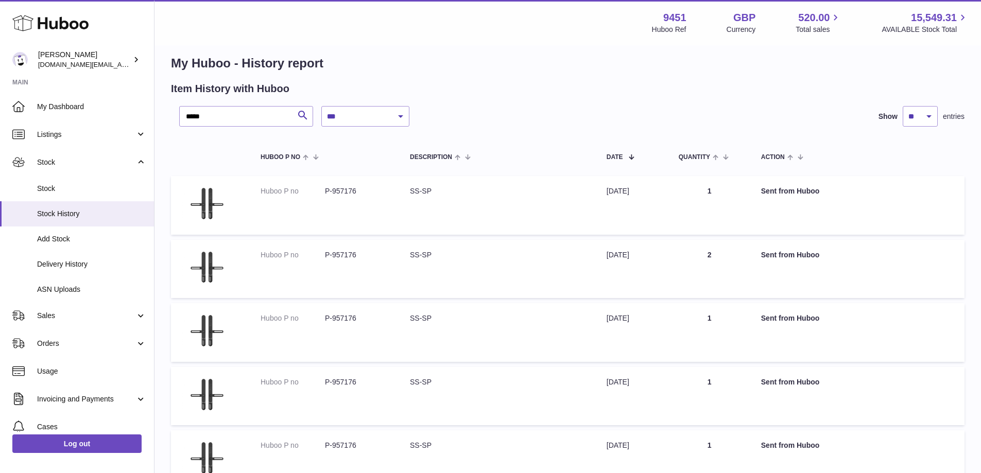
scroll to position [1, 0]
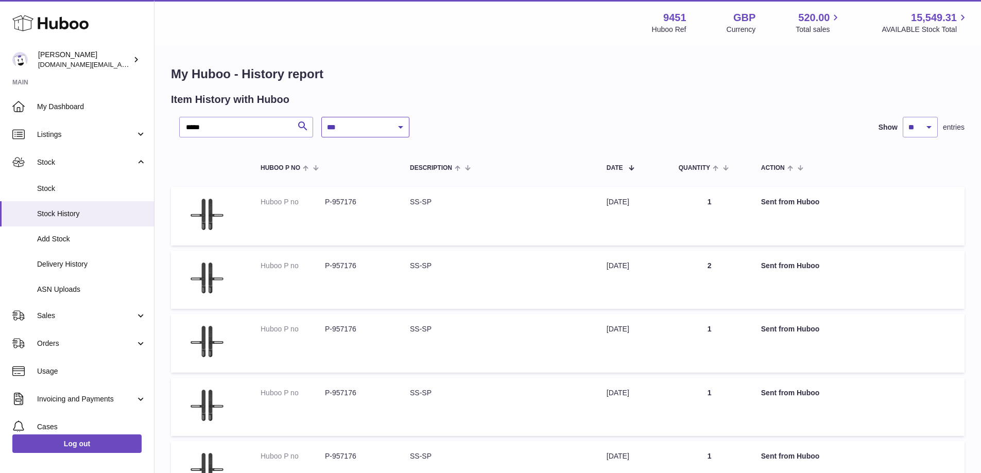
click at [401, 129] on select "**********" at bounding box center [365, 127] width 88 height 21
select select "*"
click at [321, 117] on select "**********" at bounding box center [365, 127] width 88 height 21
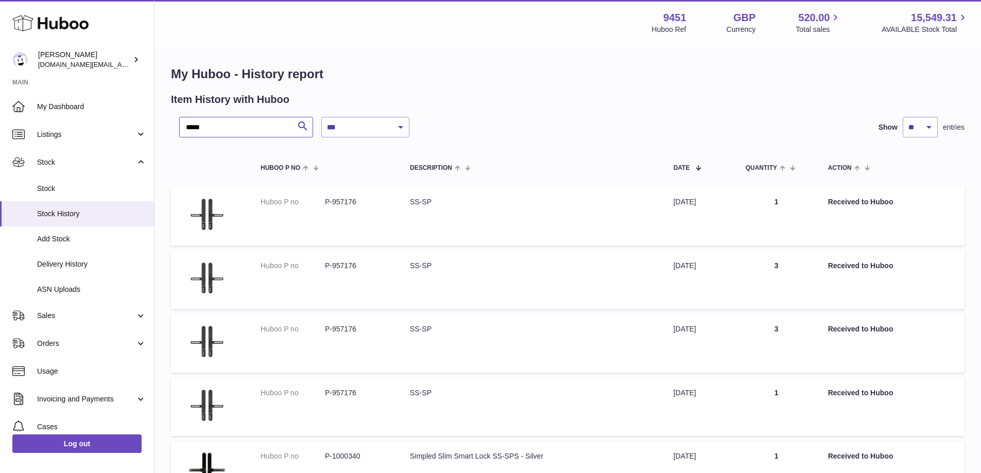
click at [230, 128] on input "*****" at bounding box center [246, 127] width 134 height 21
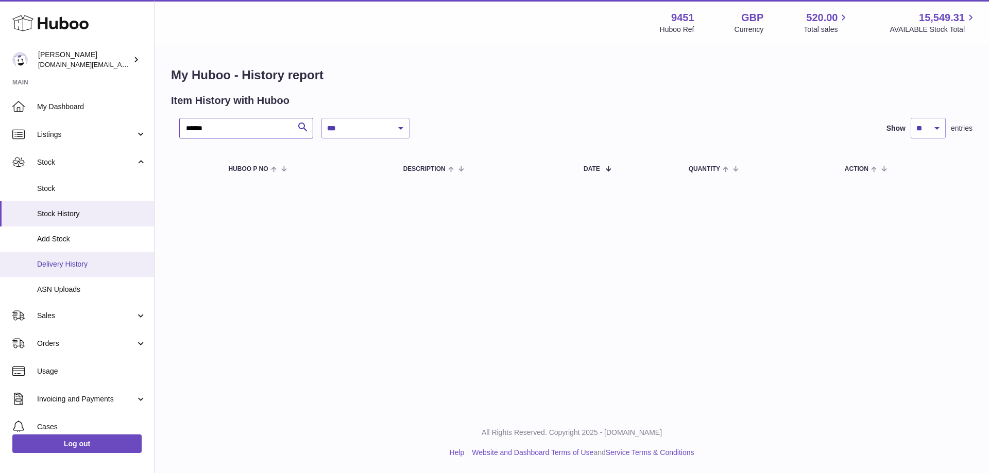
type input "******"
click at [91, 272] on link "Delivery History" at bounding box center [77, 264] width 154 height 25
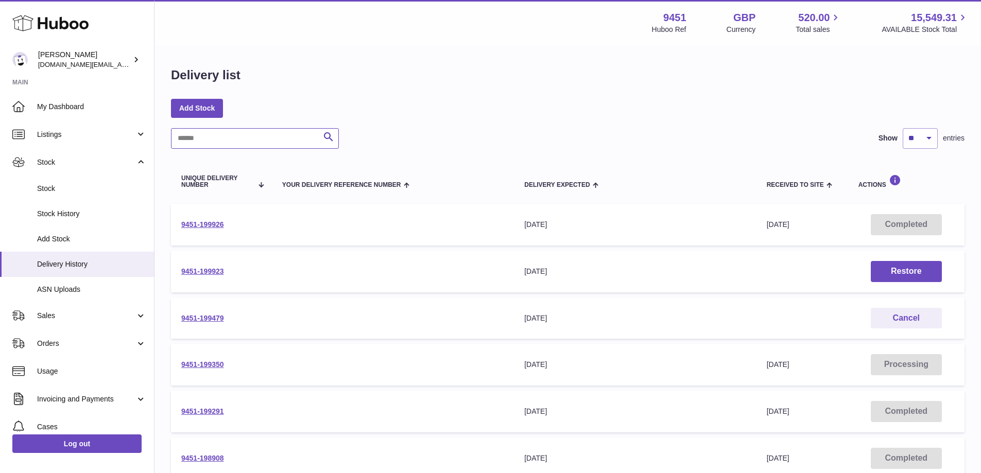
click at [232, 128] on input "text" at bounding box center [255, 138] width 168 height 21
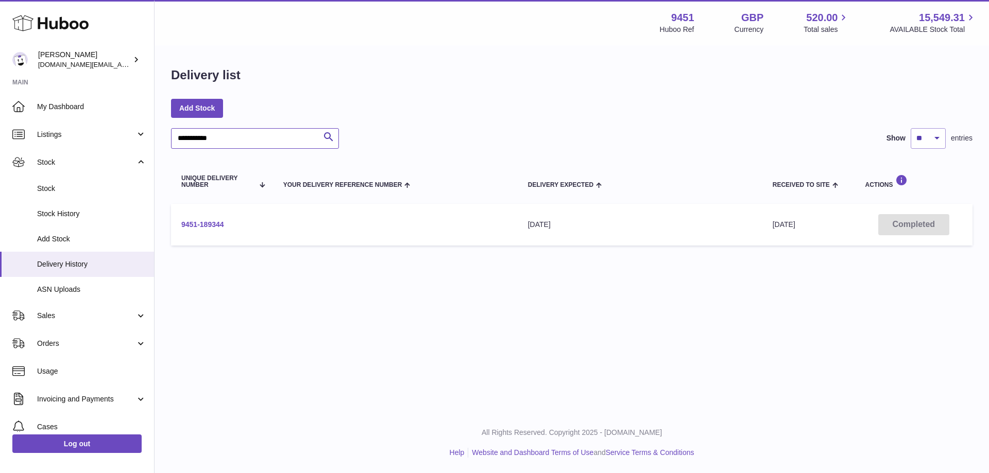
type input "**********"
click at [217, 224] on link "9451-189344" at bounding box center [202, 224] width 43 height 8
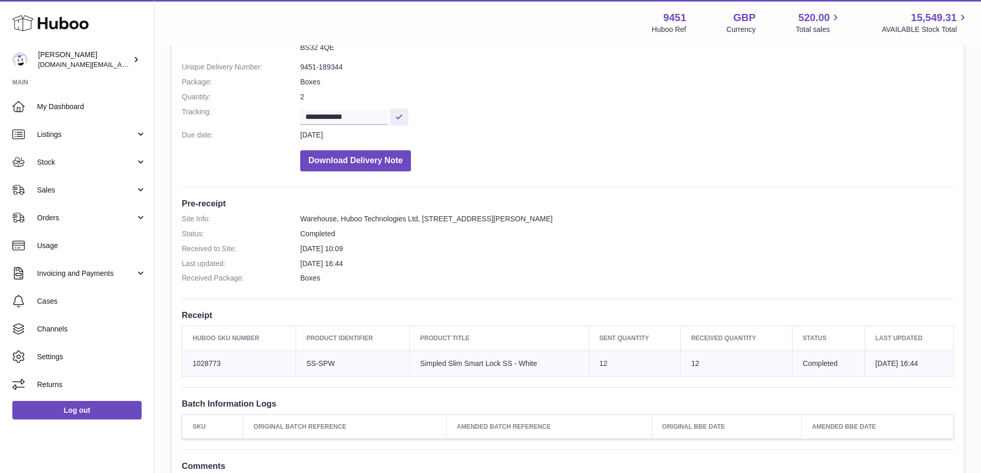
scroll to position [125, 0]
